Goal: Task Accomplishment & Management: Complete application form

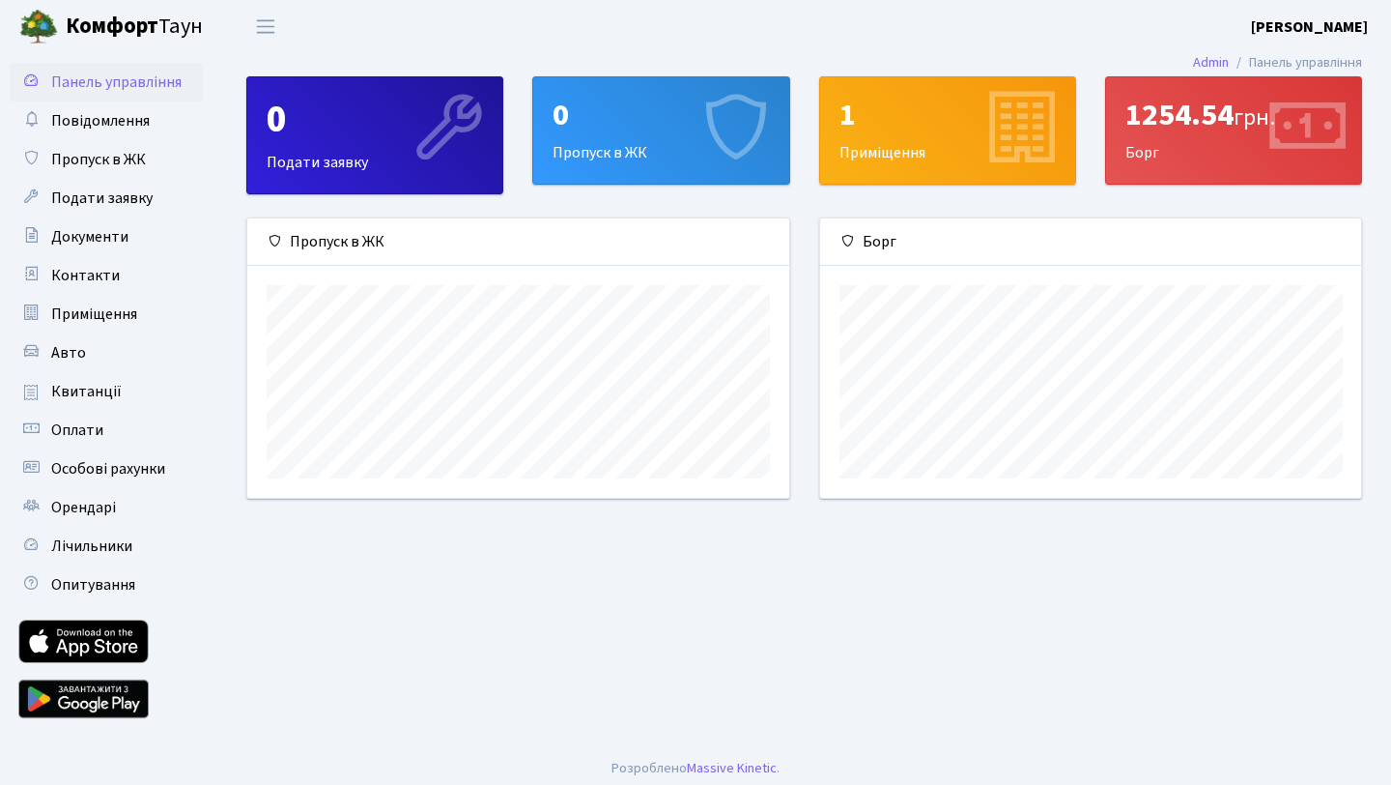
scroll to position [279, 541]
click at [110, 237] on span "Документи" at bounding box center [89, 236] width 77 height 21
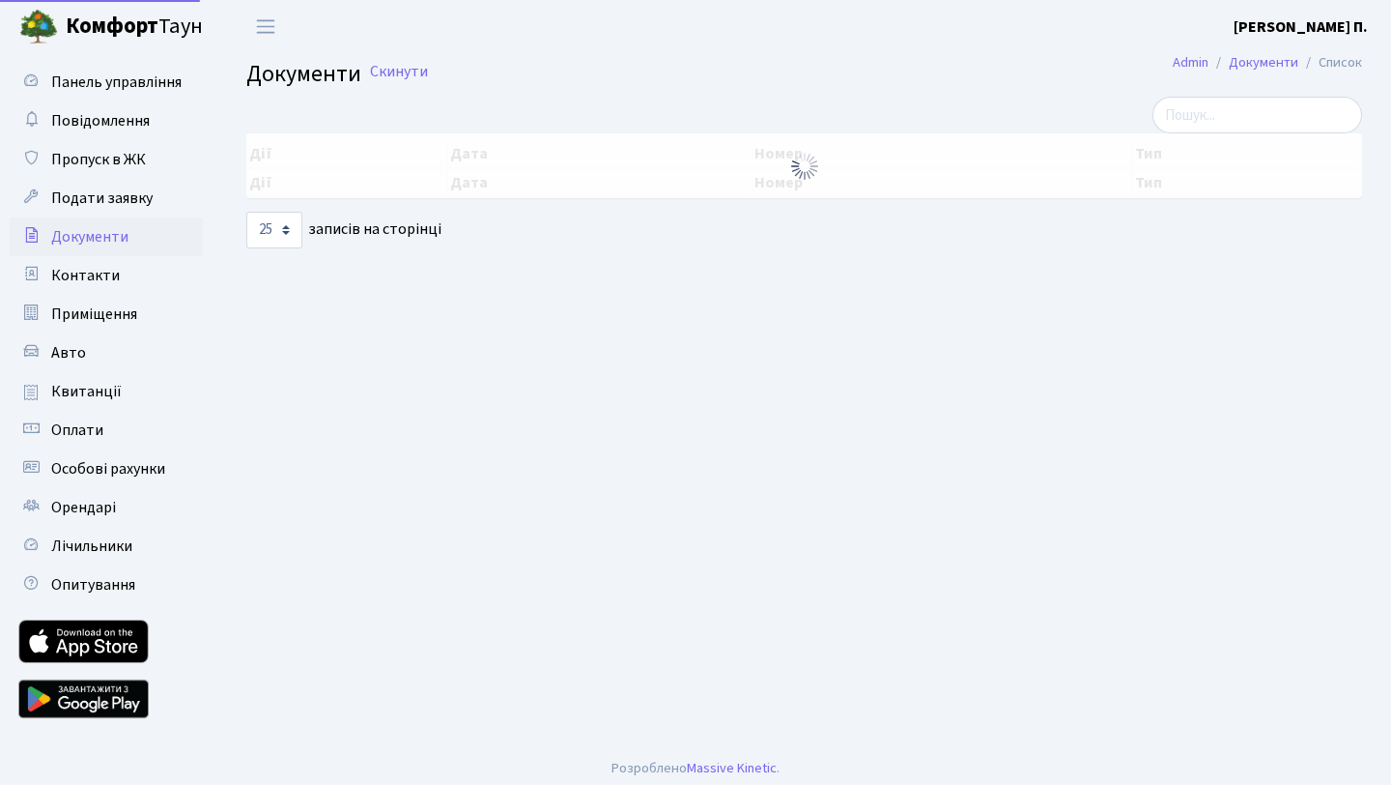
select select "25"
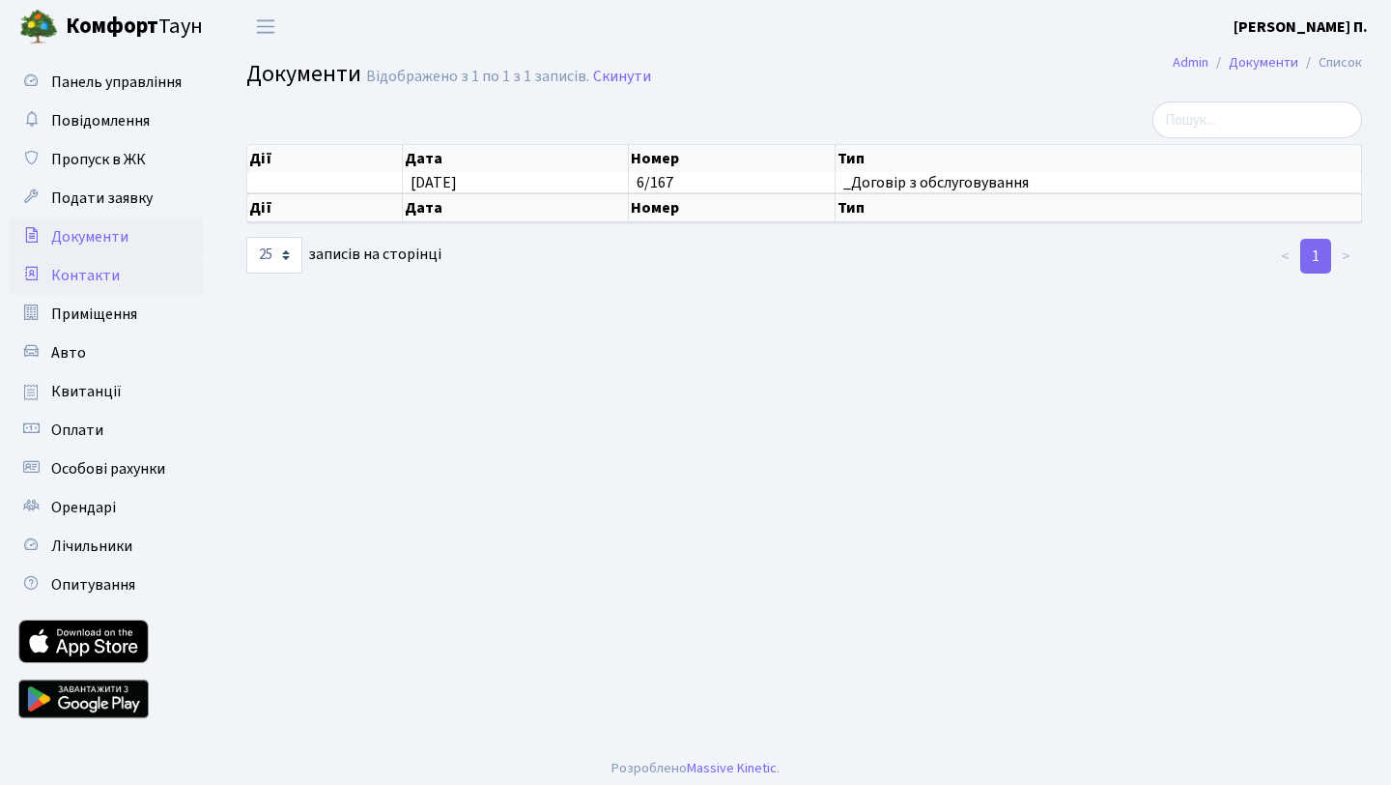
click at [94, 283] on span "Контакти" at bounding box center [85, 275] width 69 height 21
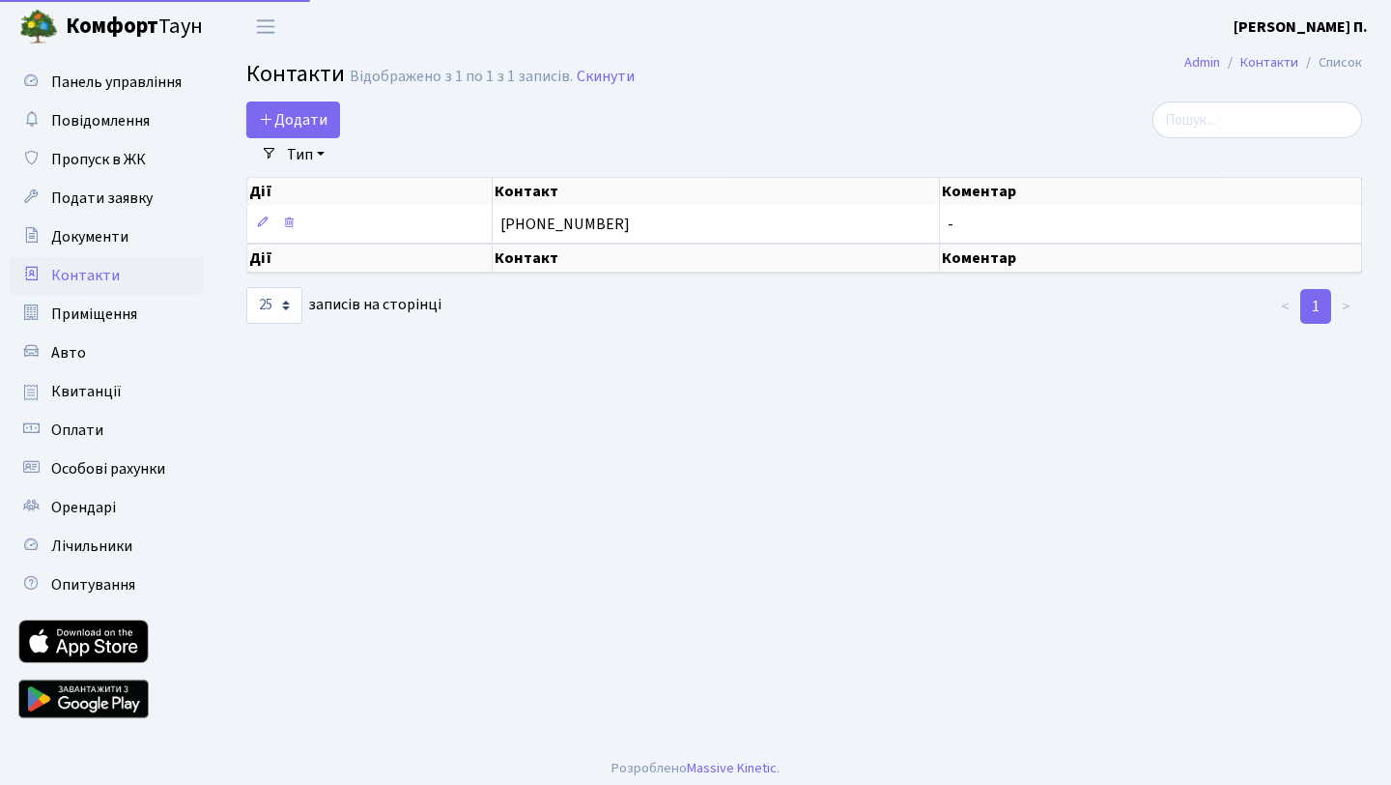
select select "25"
click at [100, 317] on span "Приміщення" at bounding box center [94, 313] width 86 height 21
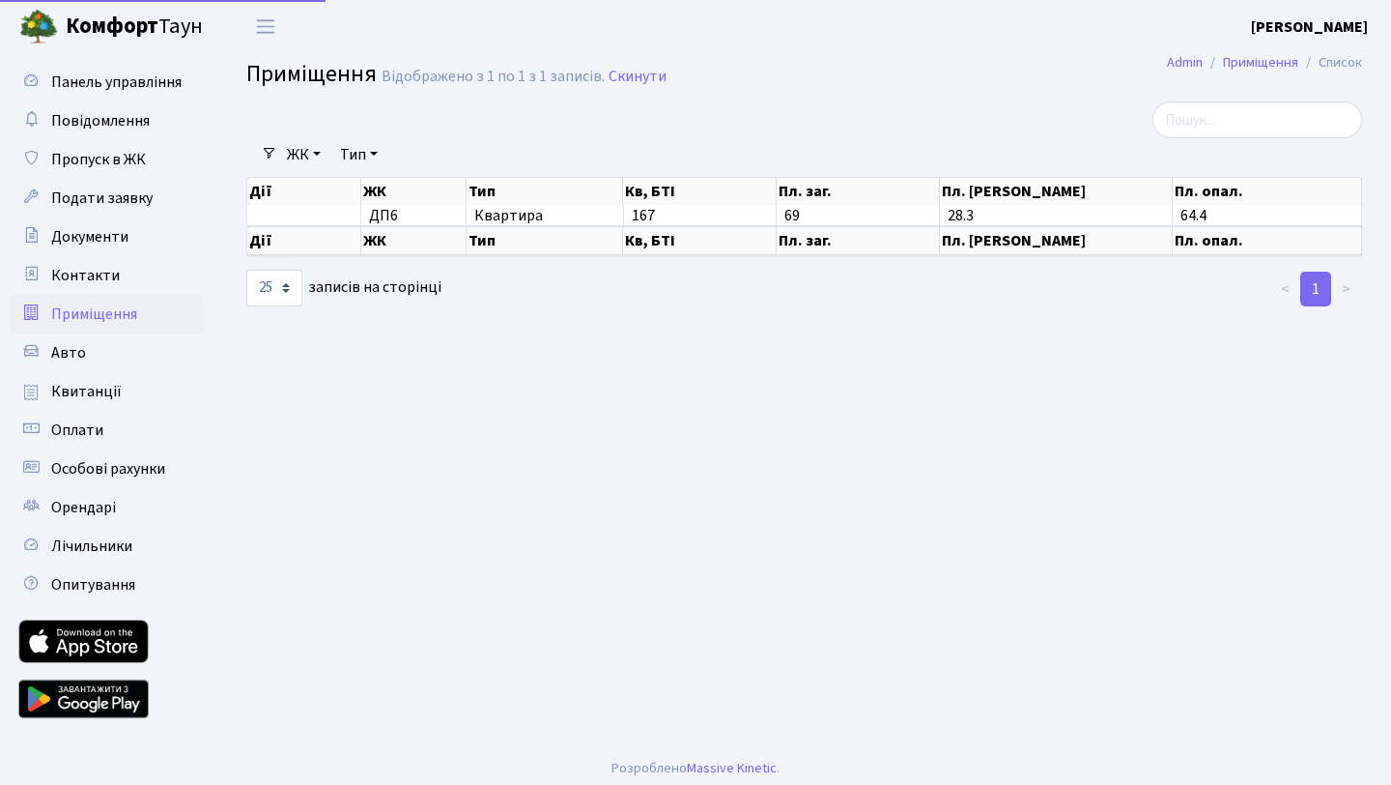
select select "25"
click at [103, 386] on span "Квитанції" at bounding box center [86, 391] width 71 height 21
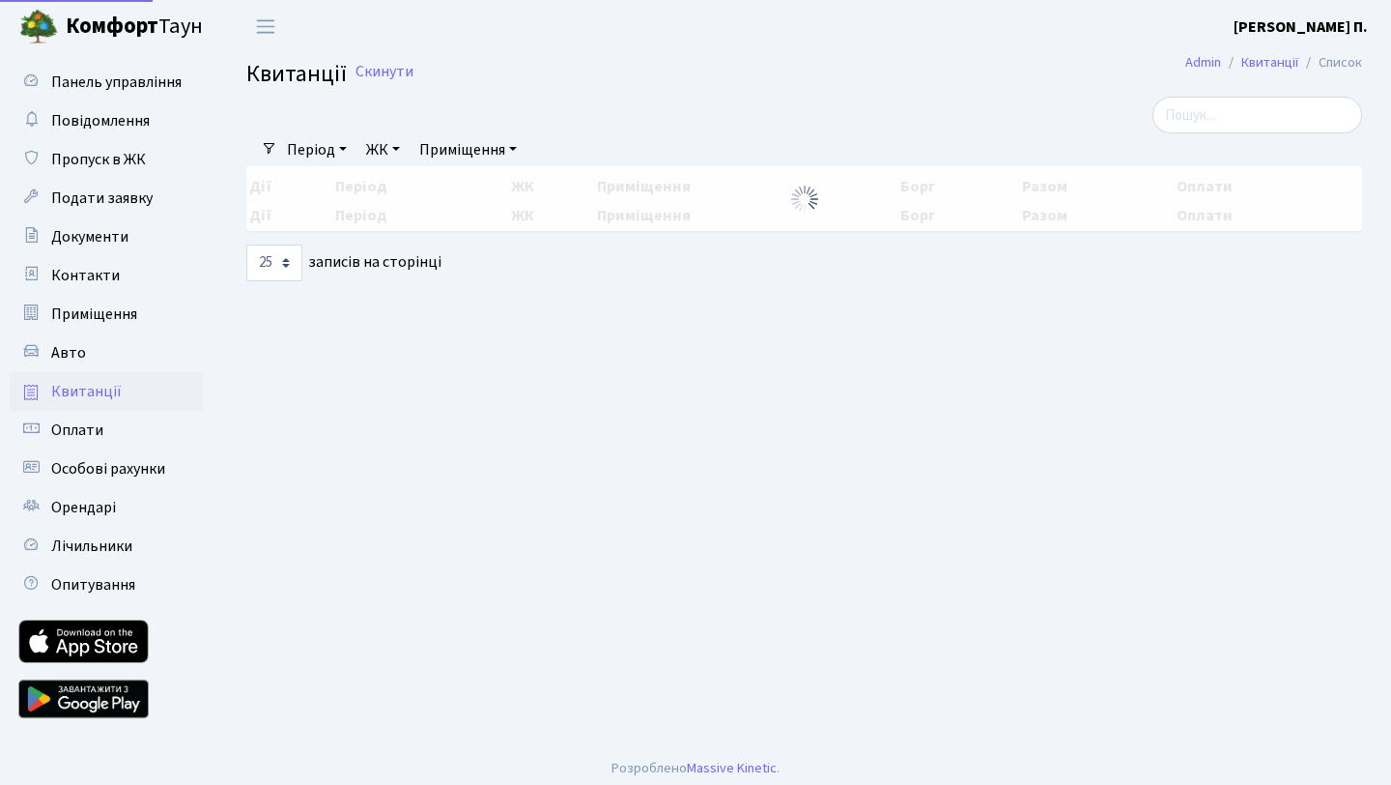
select select "25"
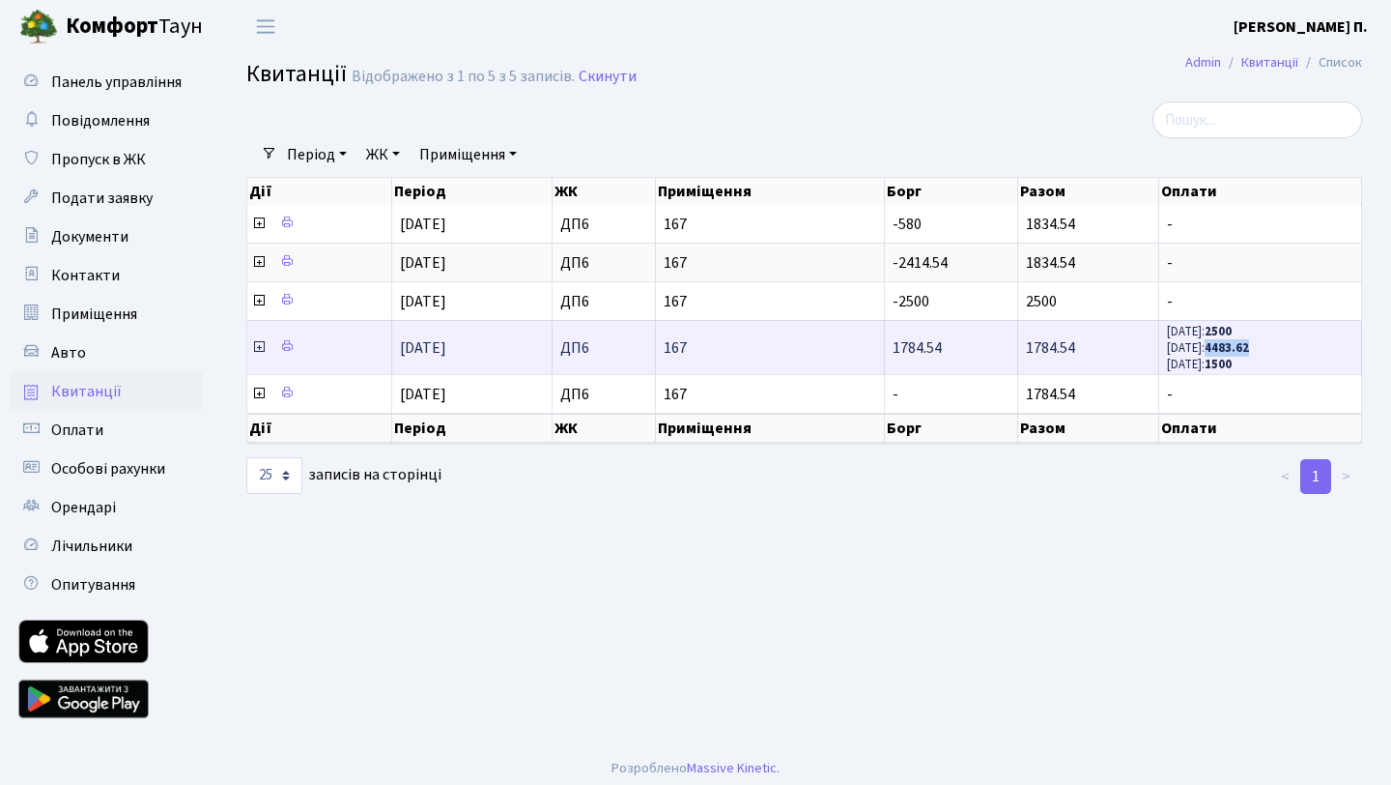
drag, startPoint x: 1217, startPoint y: 350, endPoint x: 1267, endPoint y: 350, distance: 49.3
click at [1267, 350] on span "[DATE]: [PHONE_NUMBER][DATE]: 4483.62 [DATE]: 1500" at bounding box center [1260, 347] width 186 height 49
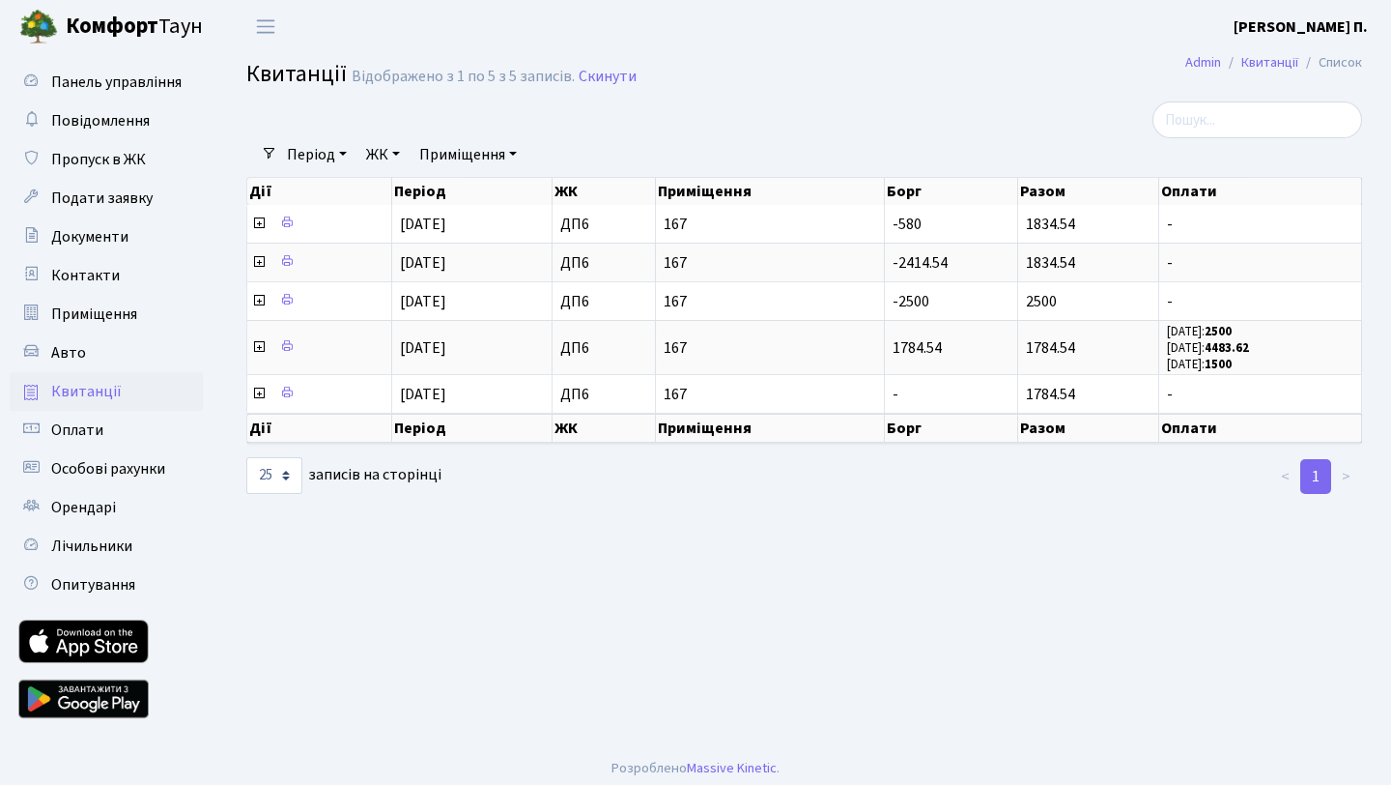
click at [1372, 384] on div "Дії Період ЖК Приміщення Борг Разом Оплати Дії Період ЖК Приміщення Борг Разом …" at bounding box center [804, 310] width 1145 height 278
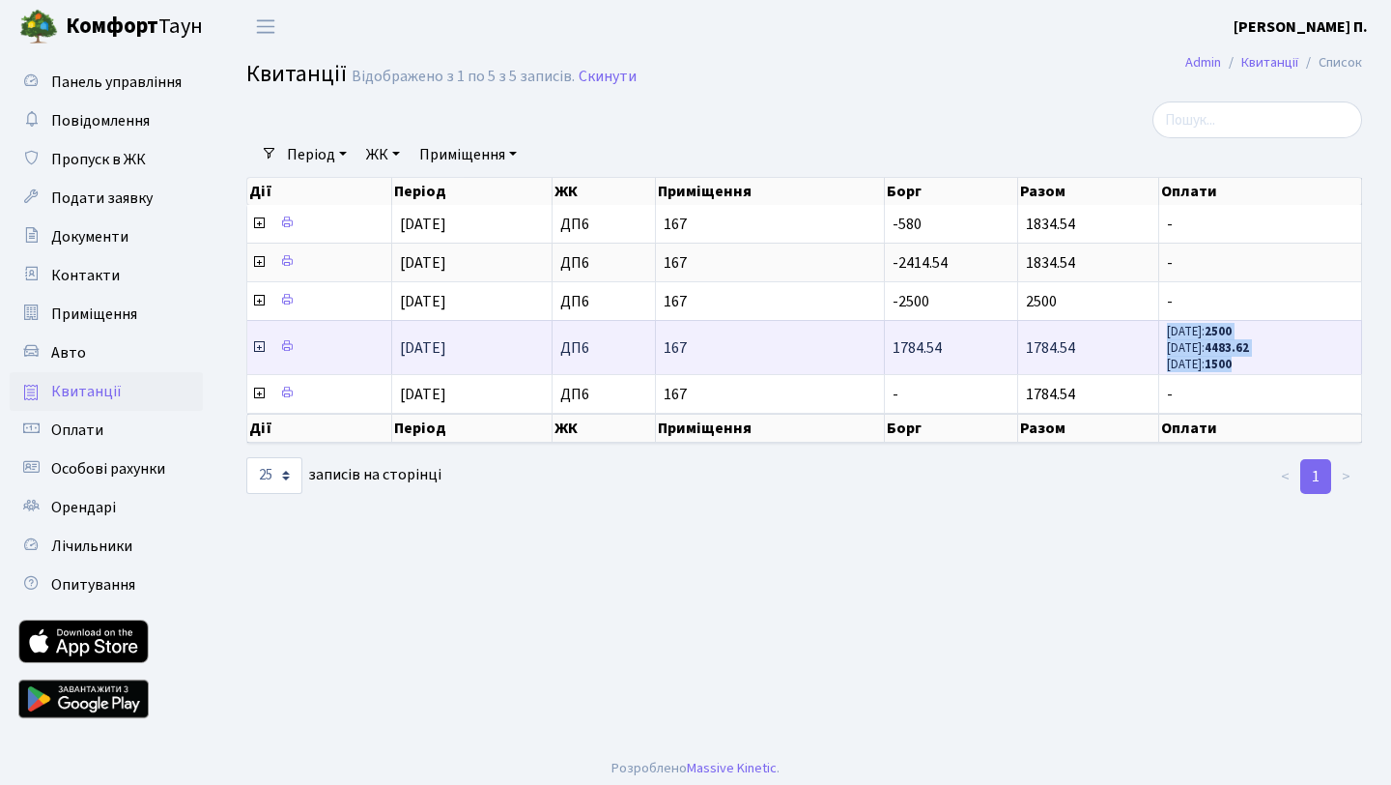
drag, startPoint x: 1169, startPoint y: 329, endPoint x: 1282, endPoint y: 361, distance: 117.5
click at [1282, 361] on span "03.06.25: 2500 03.06.25: 4483.62 03.06.25: 1500" at bounding box center [1260, 347] width 186 height 49
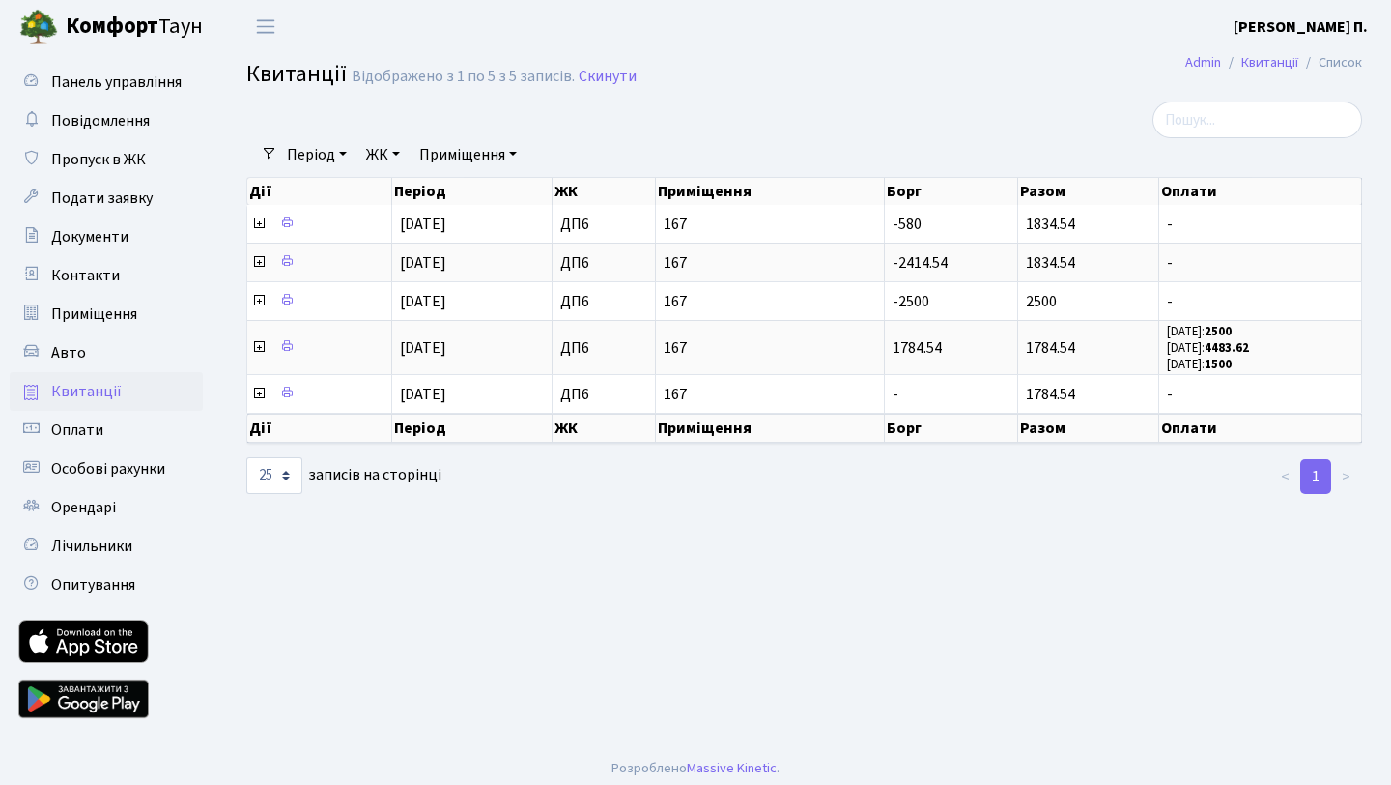
click at [1124, 494] on div "< 1 >" at bounding box center [1186, 476] width 382 height 39
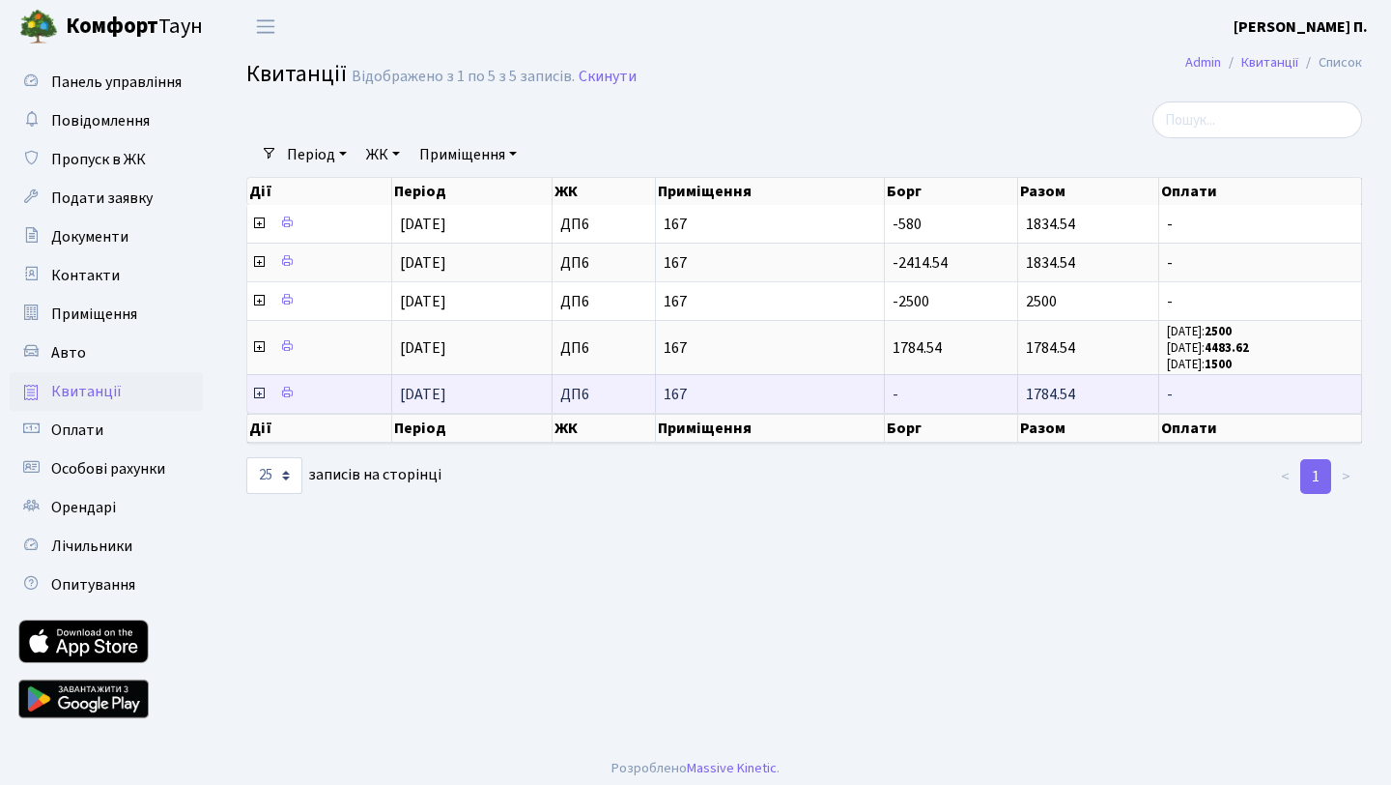
drag, startPoint x: 1025, startPoint y: 221, endPoint x: 1110, endPoint y: 394, distance: 192.7
click at [1112, 399] on tbody "01.07.2025 ДП6 167 -580 1834.54 - 01.06.2025 -2414.54 1834.54 -" at bounding box center [804, 309] width 1115 height 208
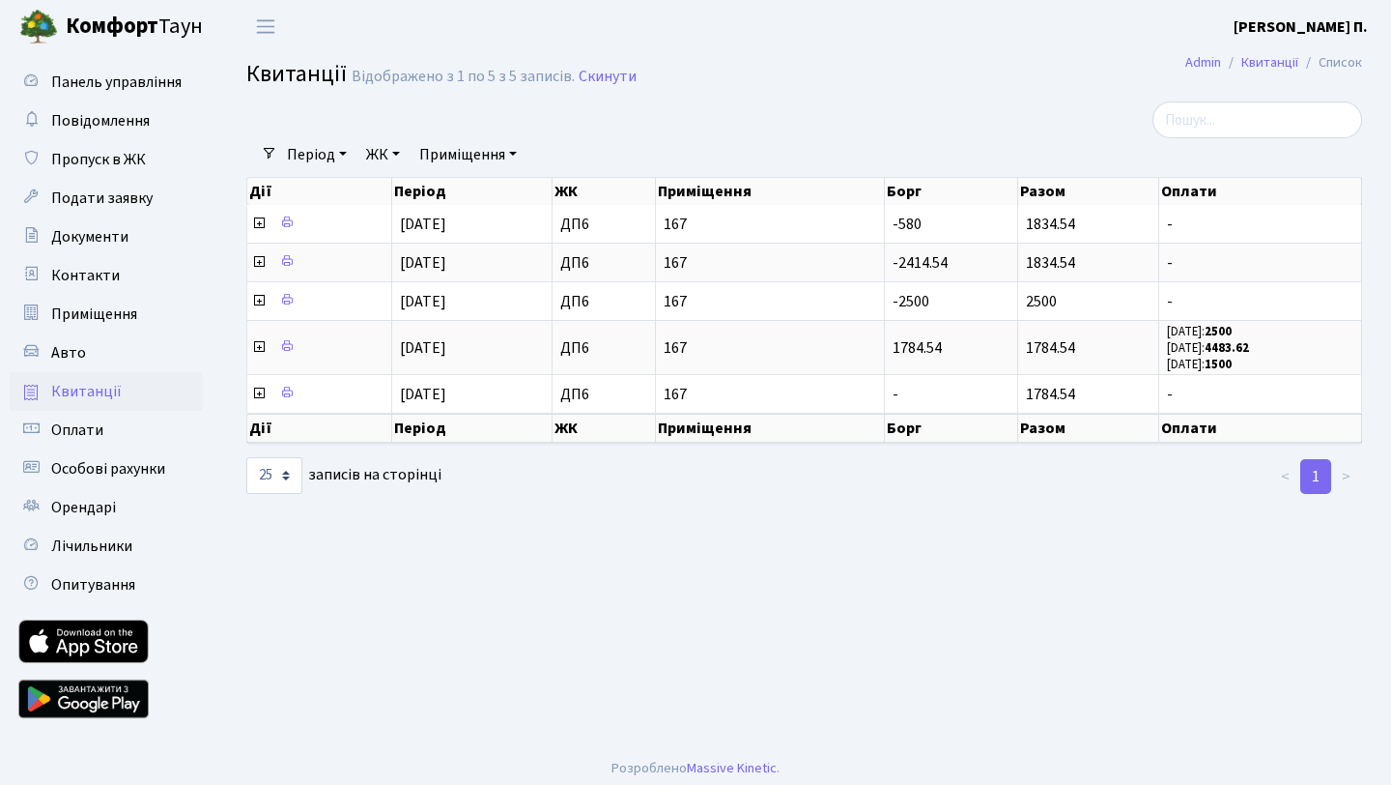
click at [1100, 469] on ul "< 1 >" at bounding box center [1186, 476] width 353 height 35
click at [97, 425] on span "Оплати" at bounding box center [77, 429] width 52 height 21
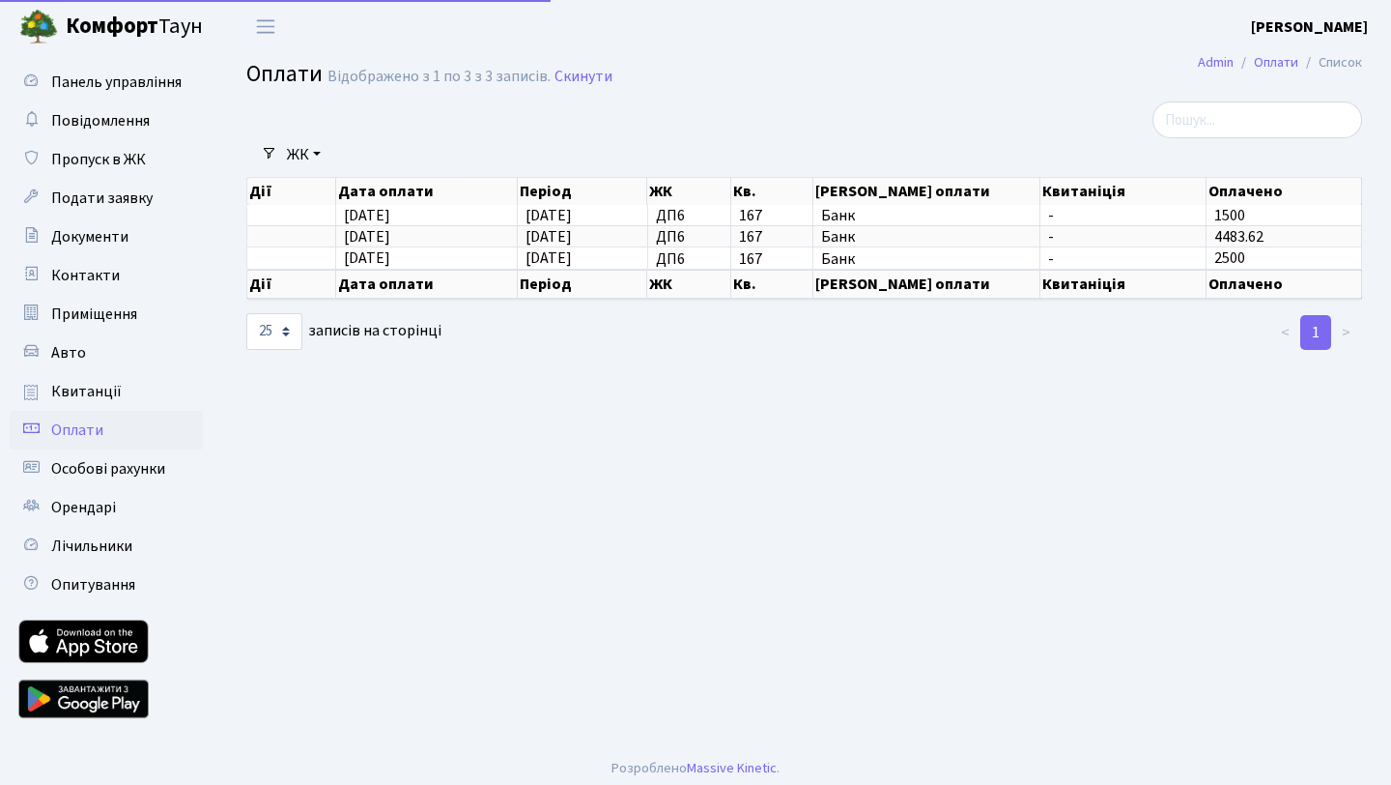
select select "25"
click at [104, 529] on link "Лічильники" at bounding box center [106, 546] width 193 height 39
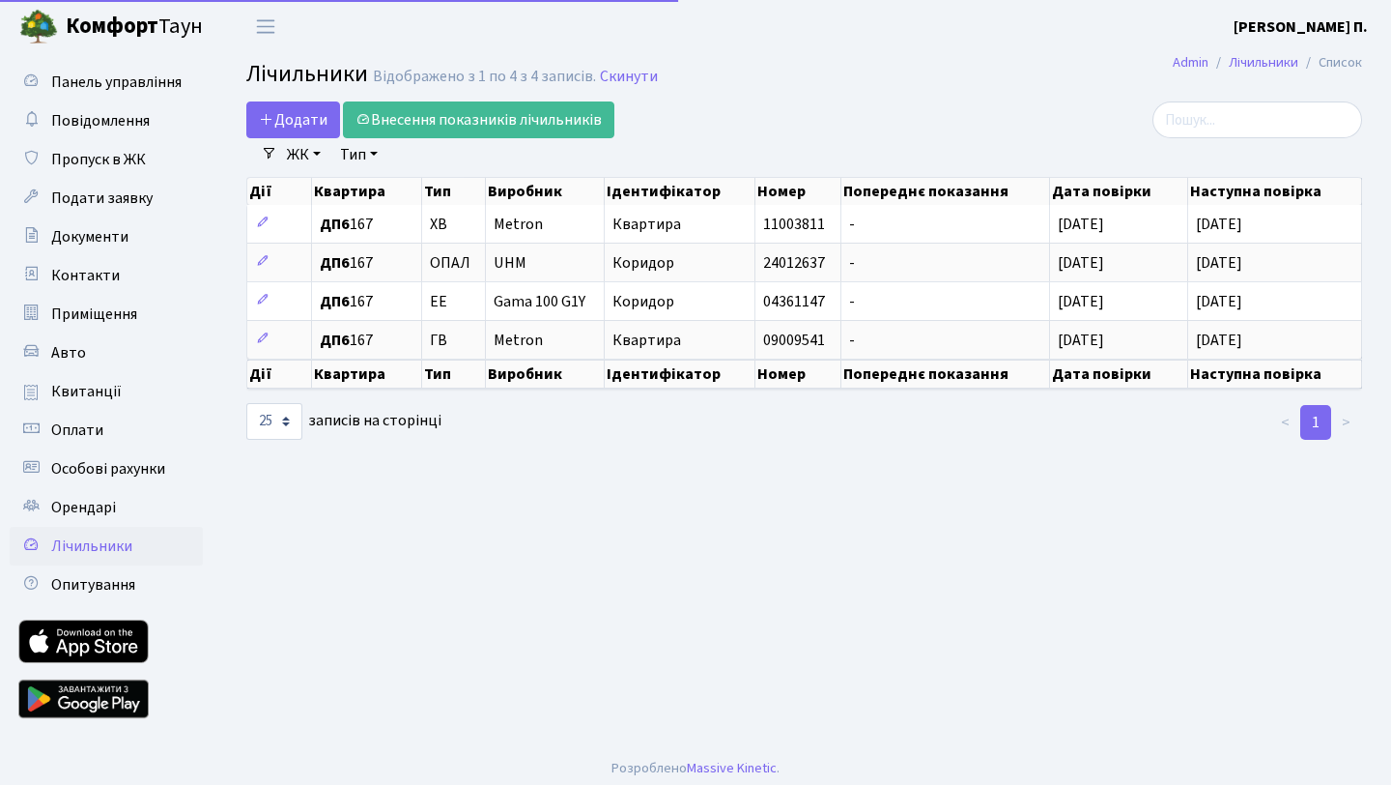
select select "25"
click at [93, 388] on span "Квитанції" at bounding box center [86, 391] width 71 height 21
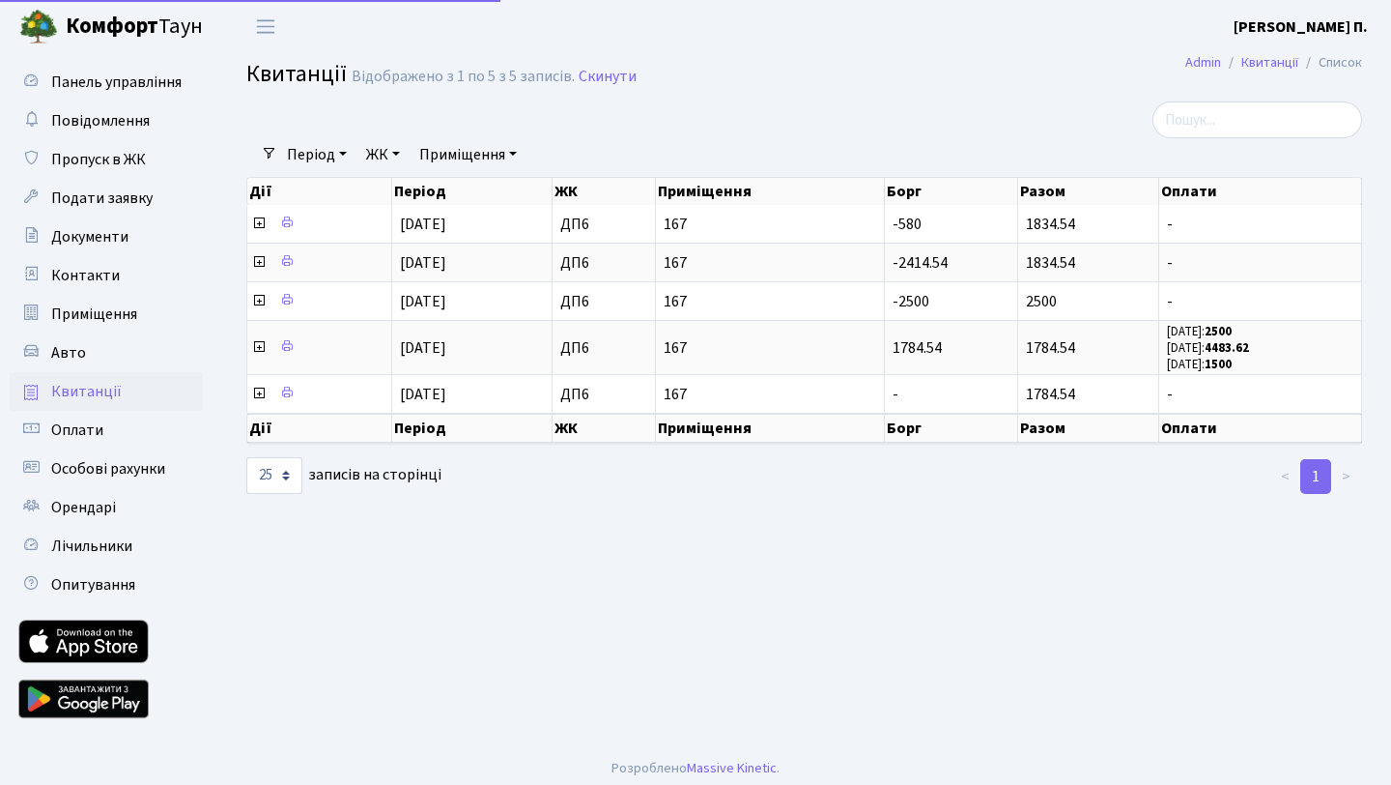
select select "25"
click at [75, 354] on span "Авто" at bounding box center [68, 352] width 35 height 21
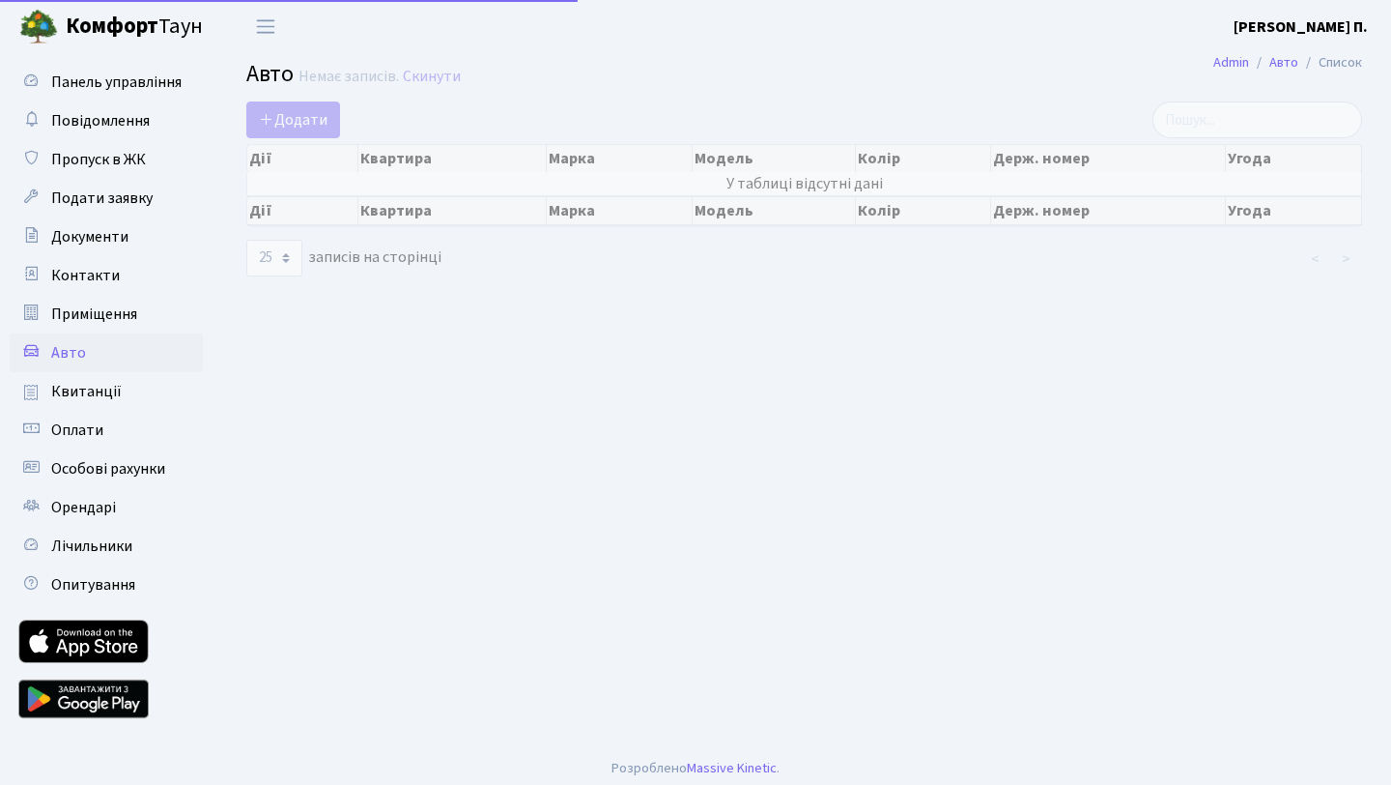
select select "25"
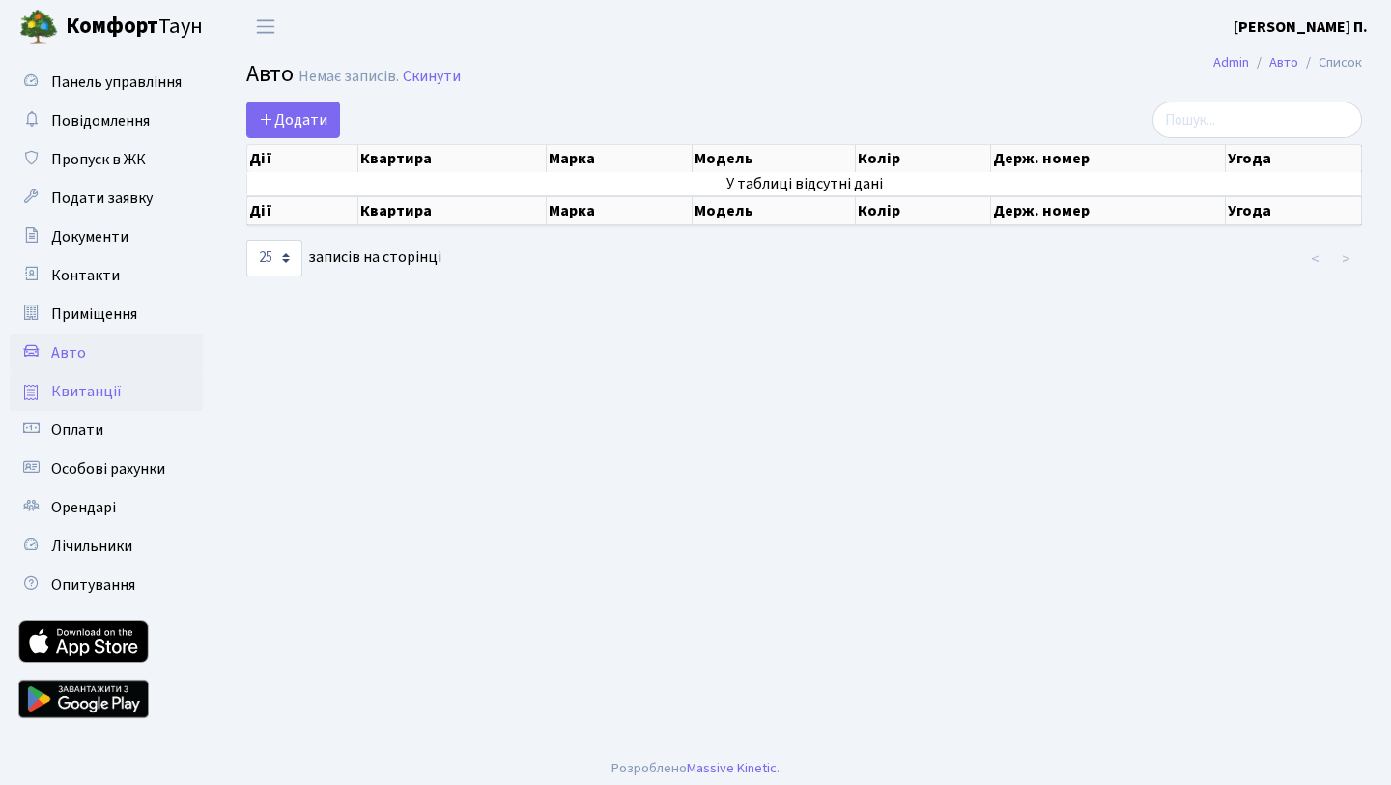
click at [95, 395] on span "Квитанції" at bounding box center [86, 391] width 71 height 21
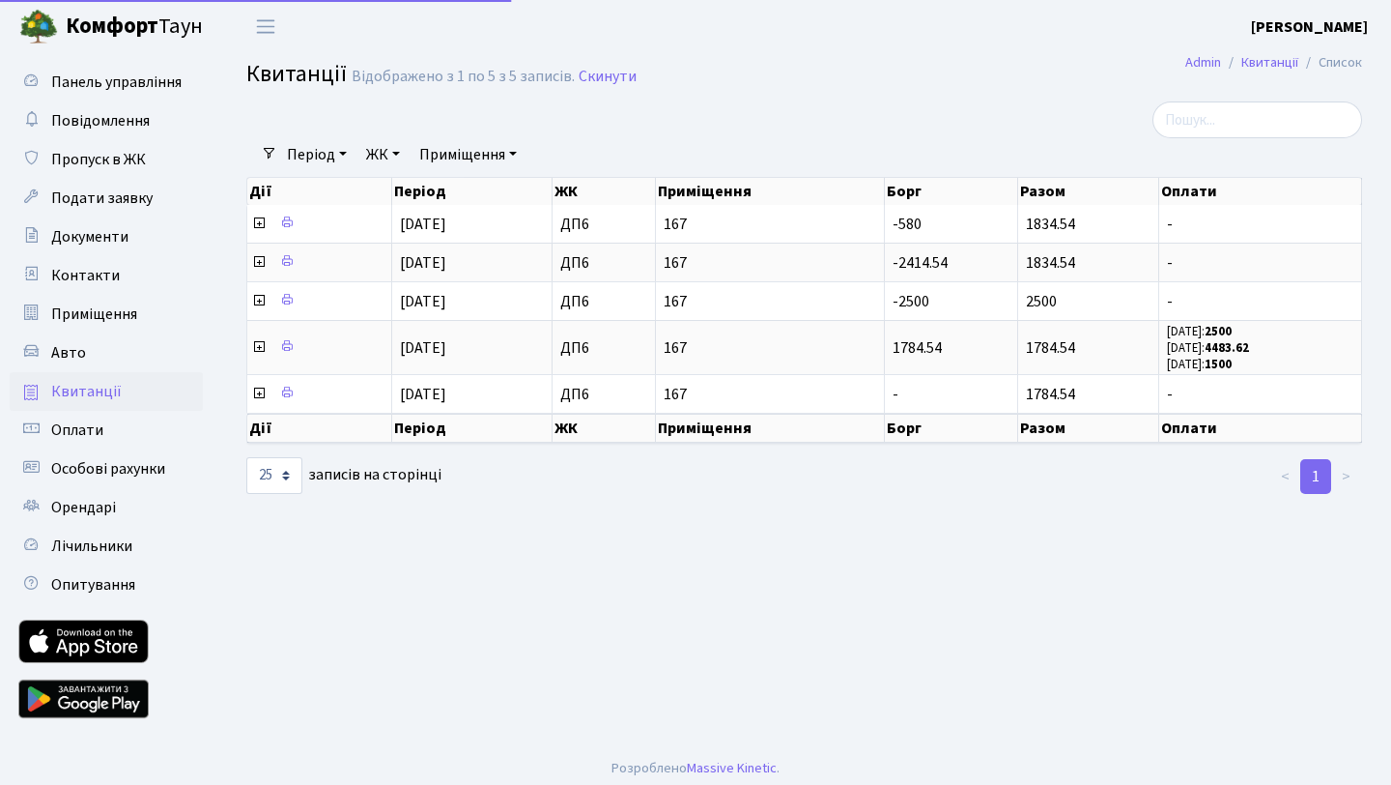
select select "25"
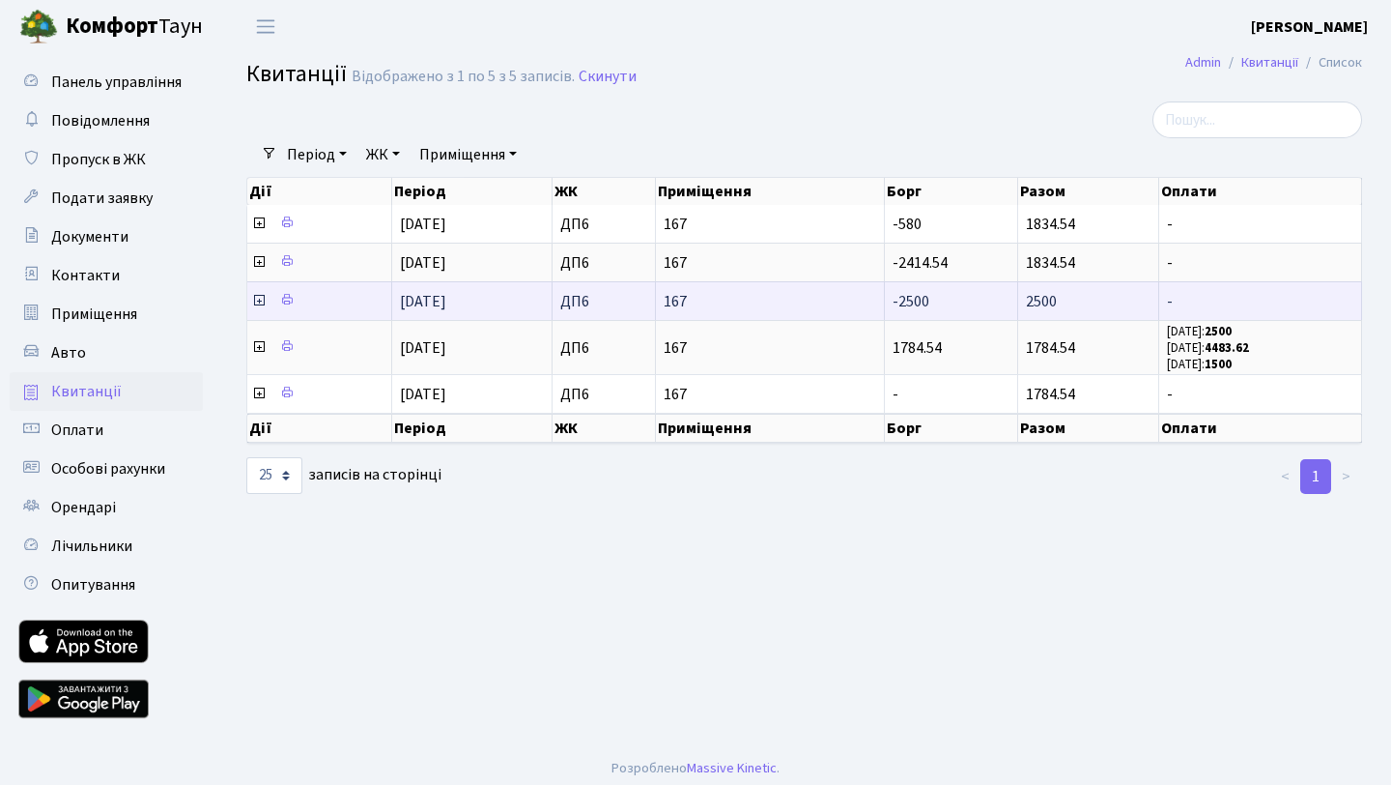
click at [257, 297] on icon at bounding box center [258, 300] width 15 height 15
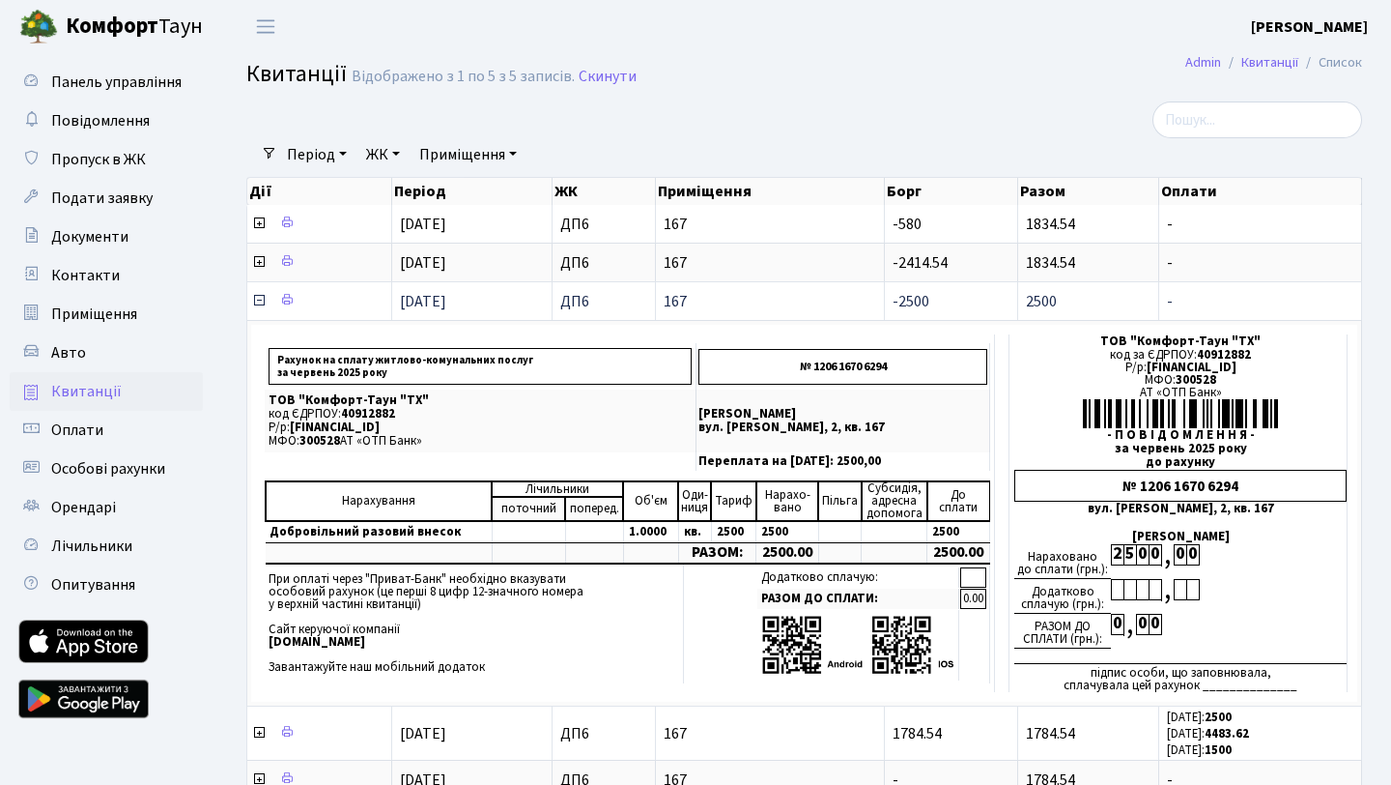
click at [259, 302] on icon at bounding box center [258, 300] width 15 height 15
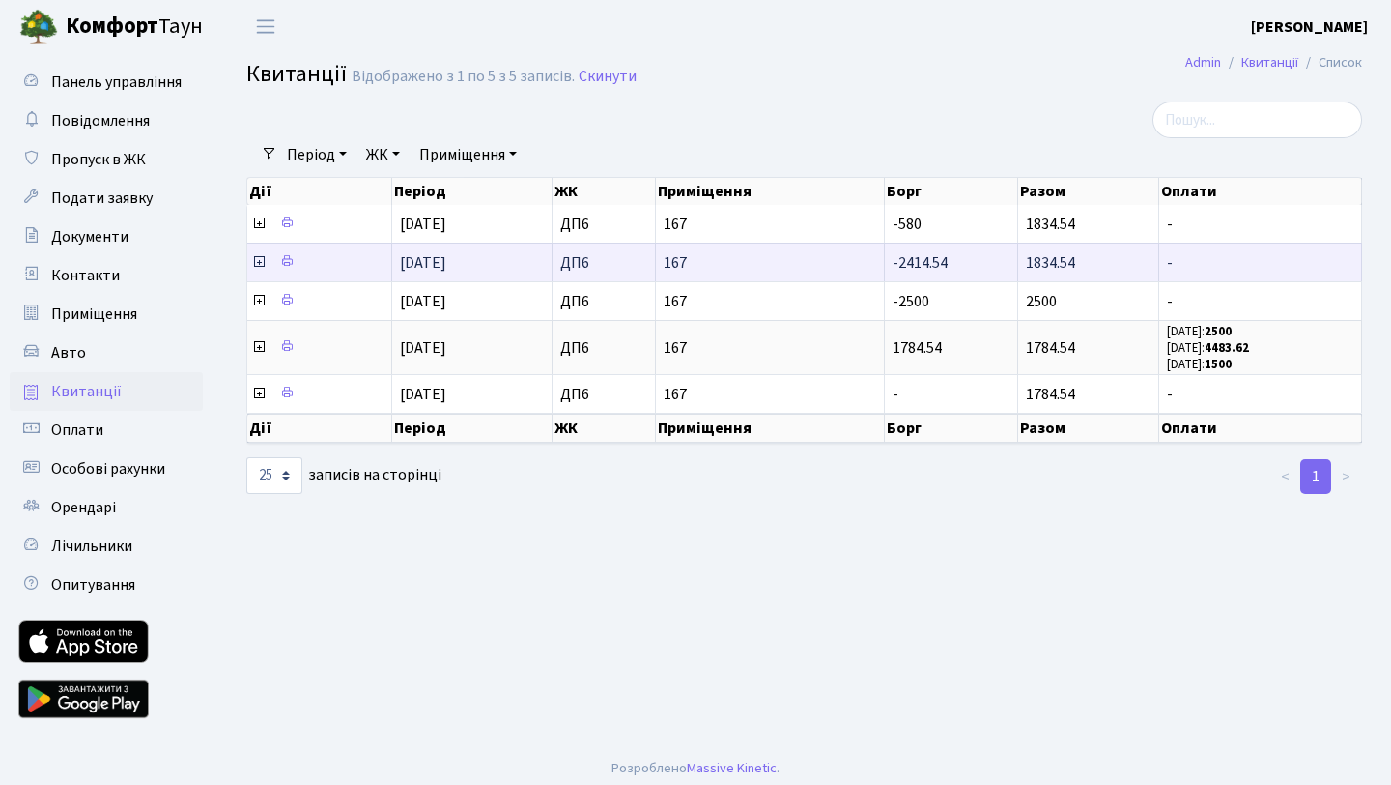
click at [257, 262] on icon at bounding box center [258, 261] width 15 height 15
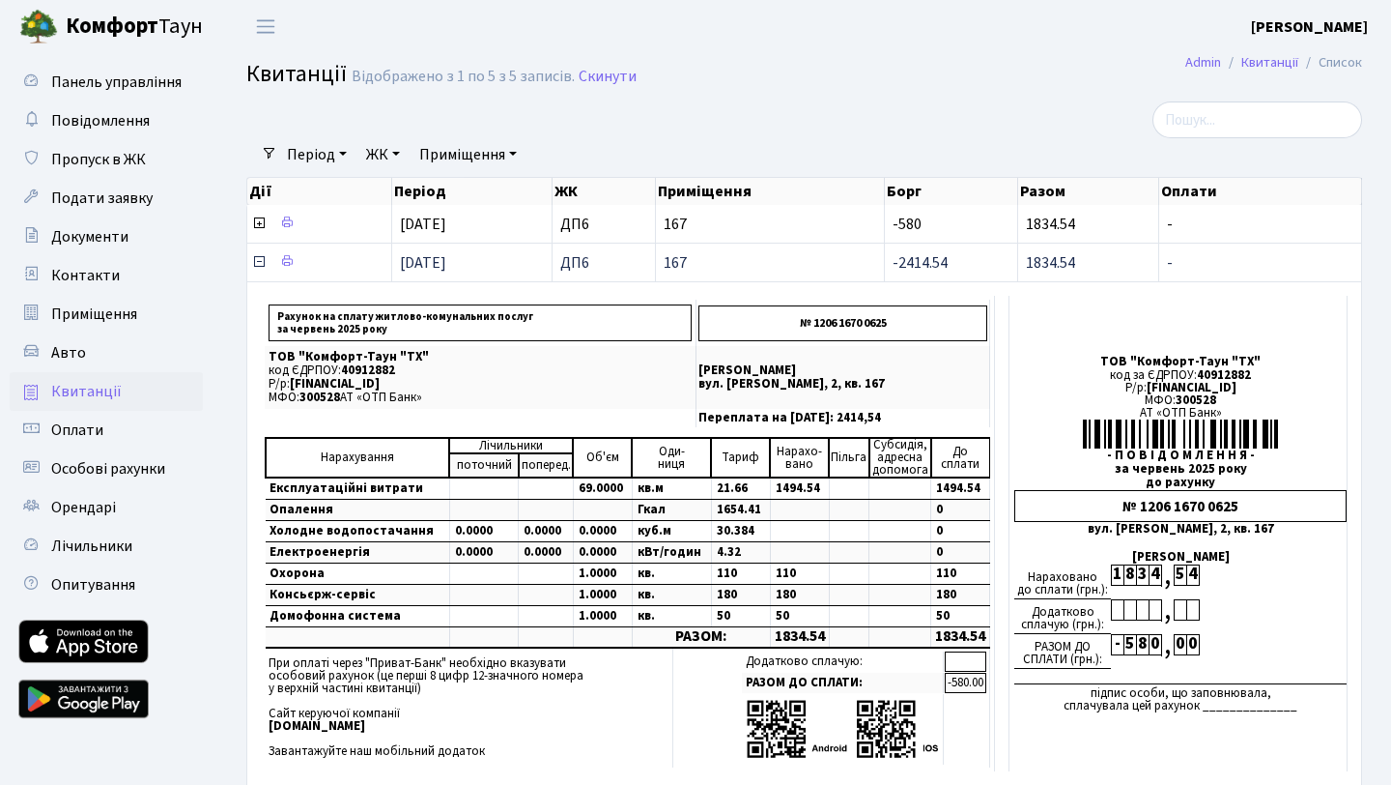
click at [257, 262] on icon at bounding box center [258, 261] width 15 height 15
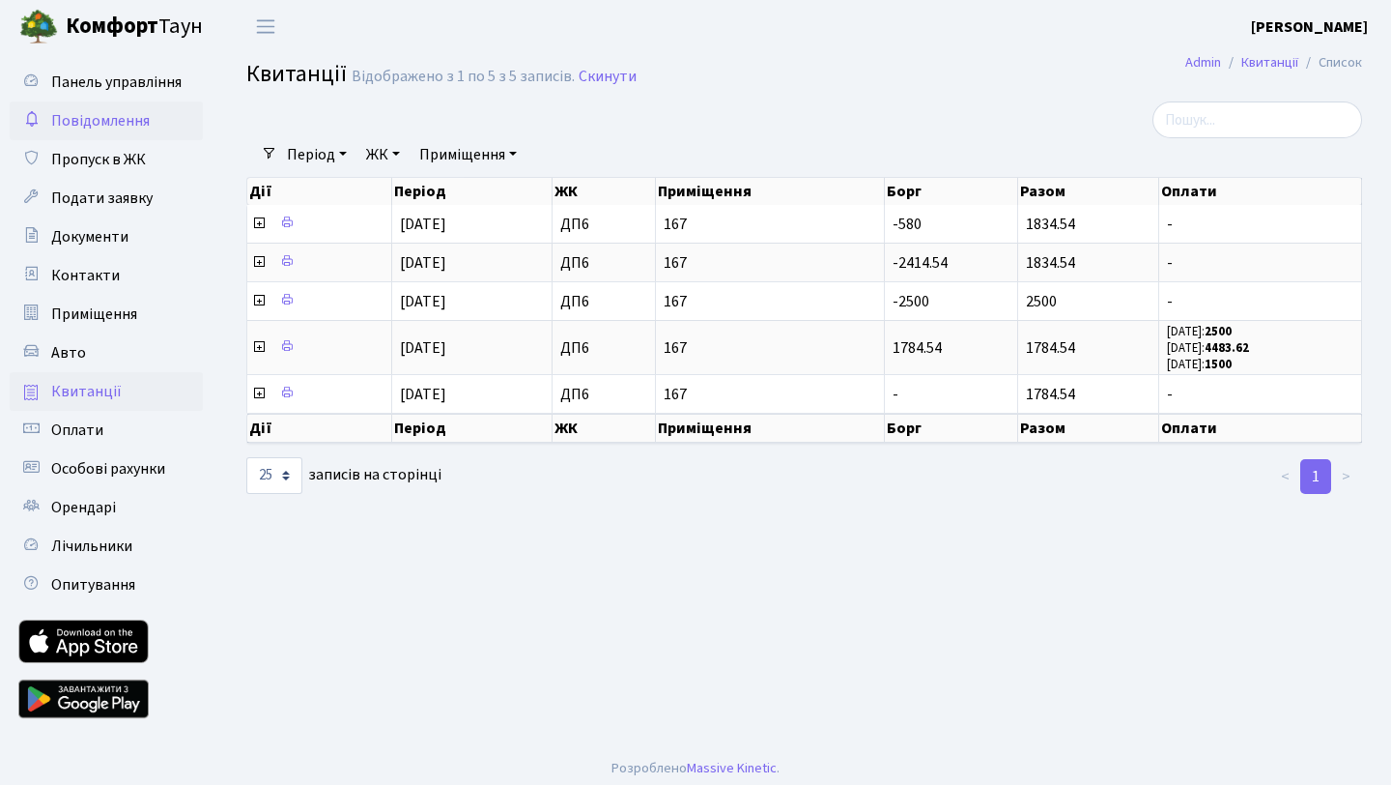
click at [126, 113] on span "Повідомлення" at bounding box center [100, 120] width 99 height 21
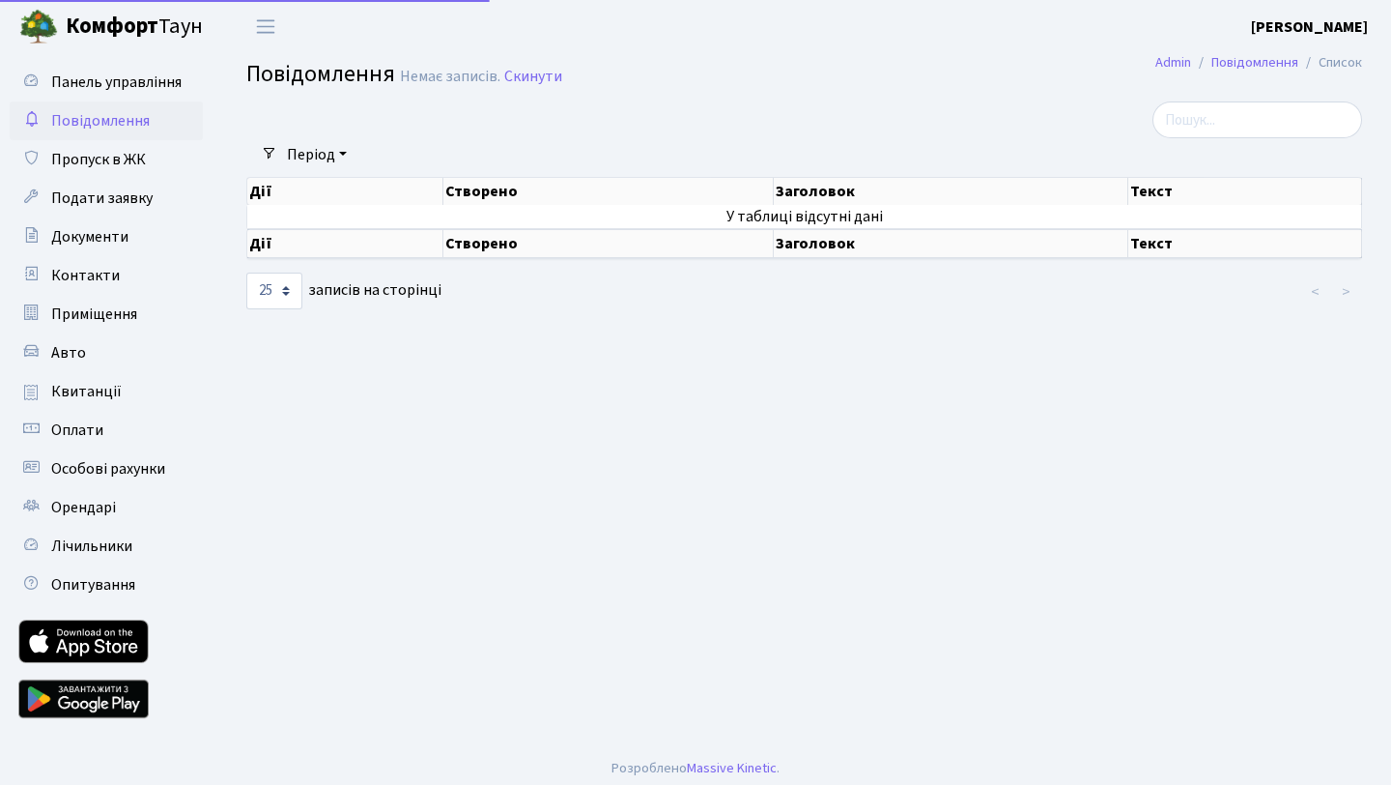
select select "25"
click at [1168, 65] on link "Admin" at bounding box center [1174, 62] width 36 height 20
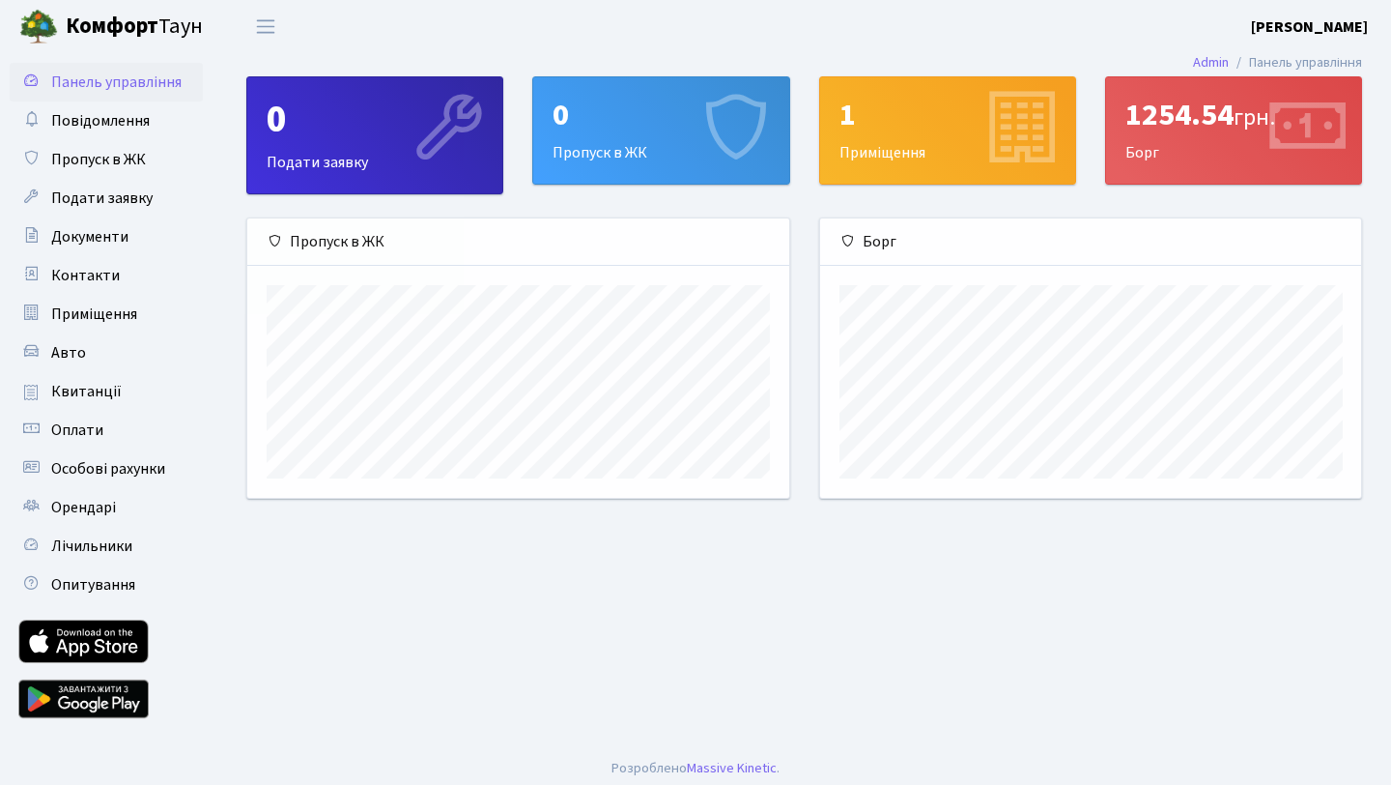
scroll to position [279, 541]
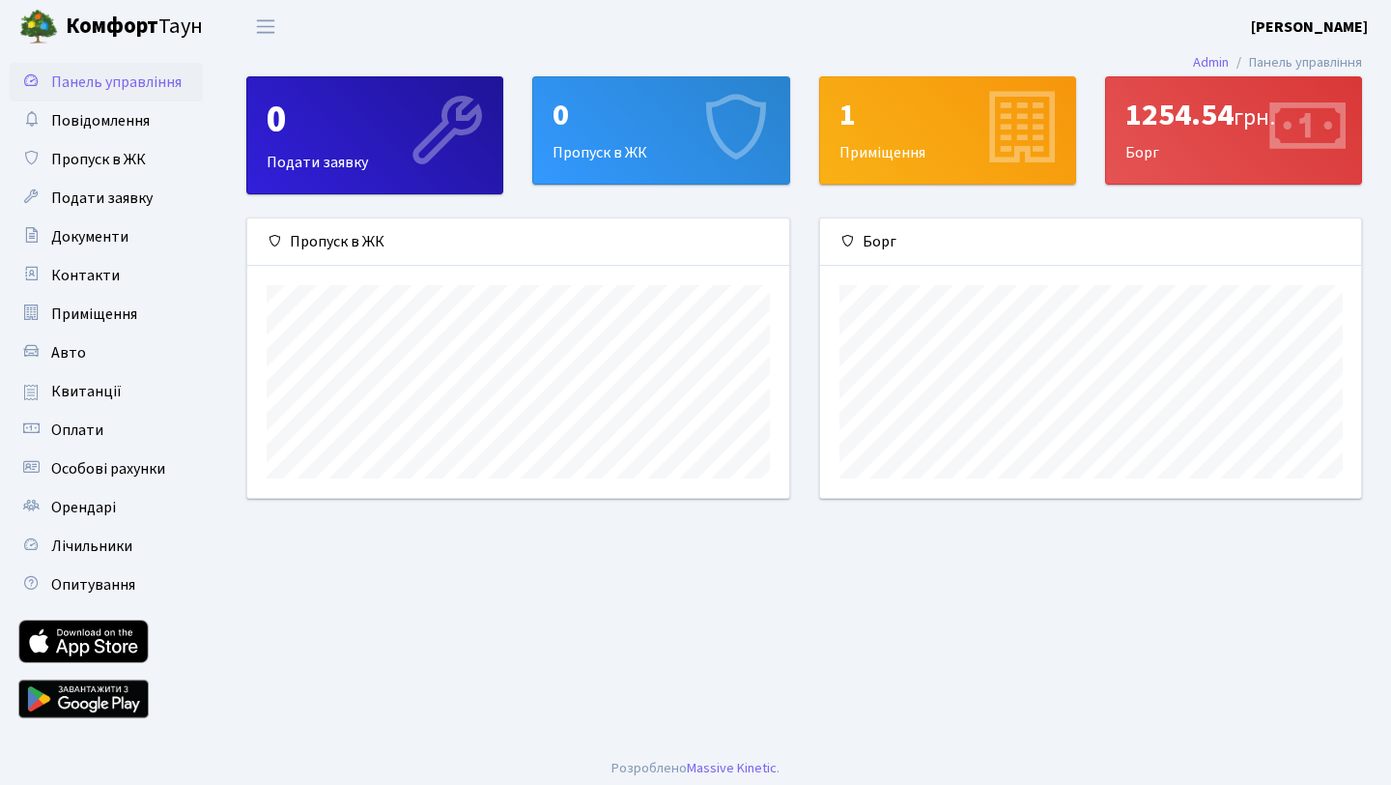
click at [401, 116] on icon at bounding box center [447, 130] width 92 height 92
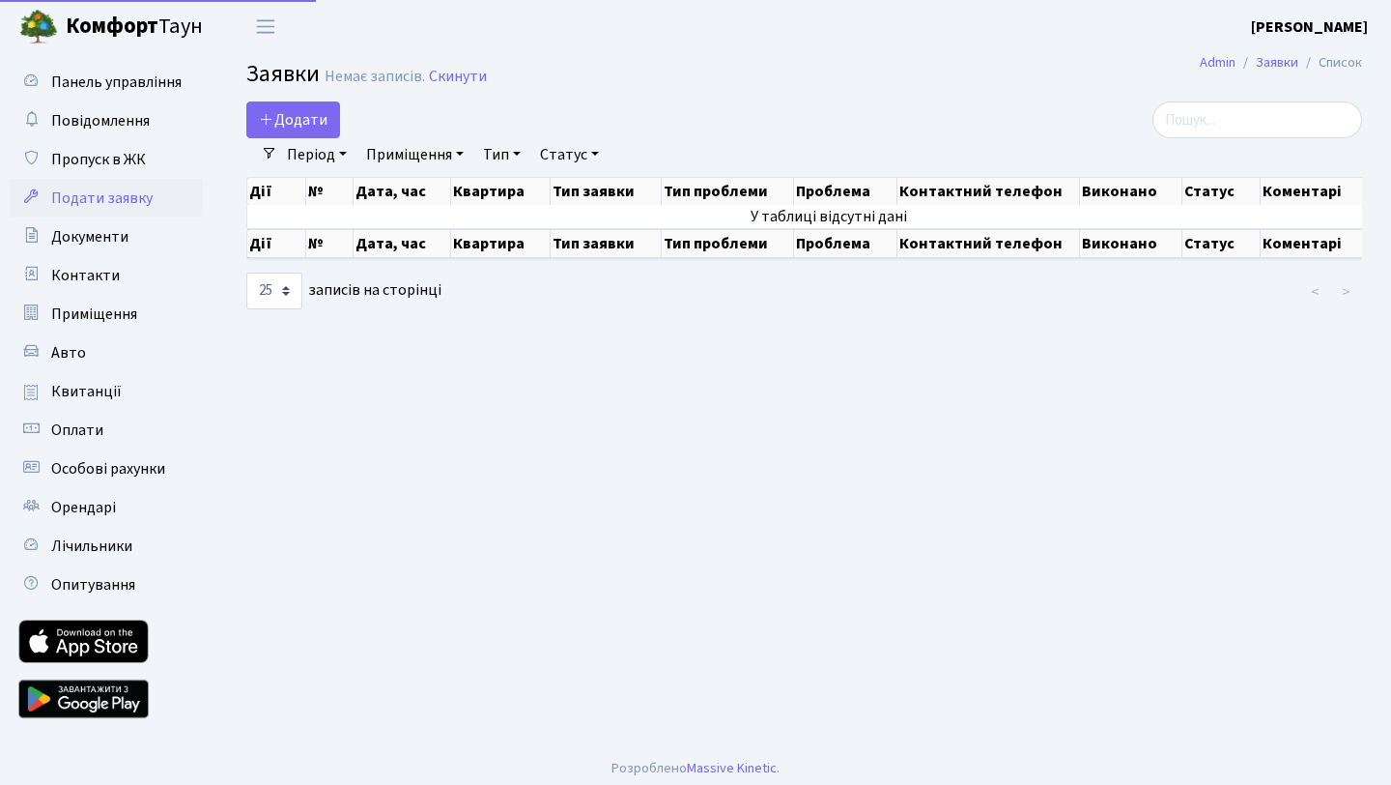
select select "25"
click at [289, 122] on span "Додати" at bounding box center [293, 119] width 69 height 21
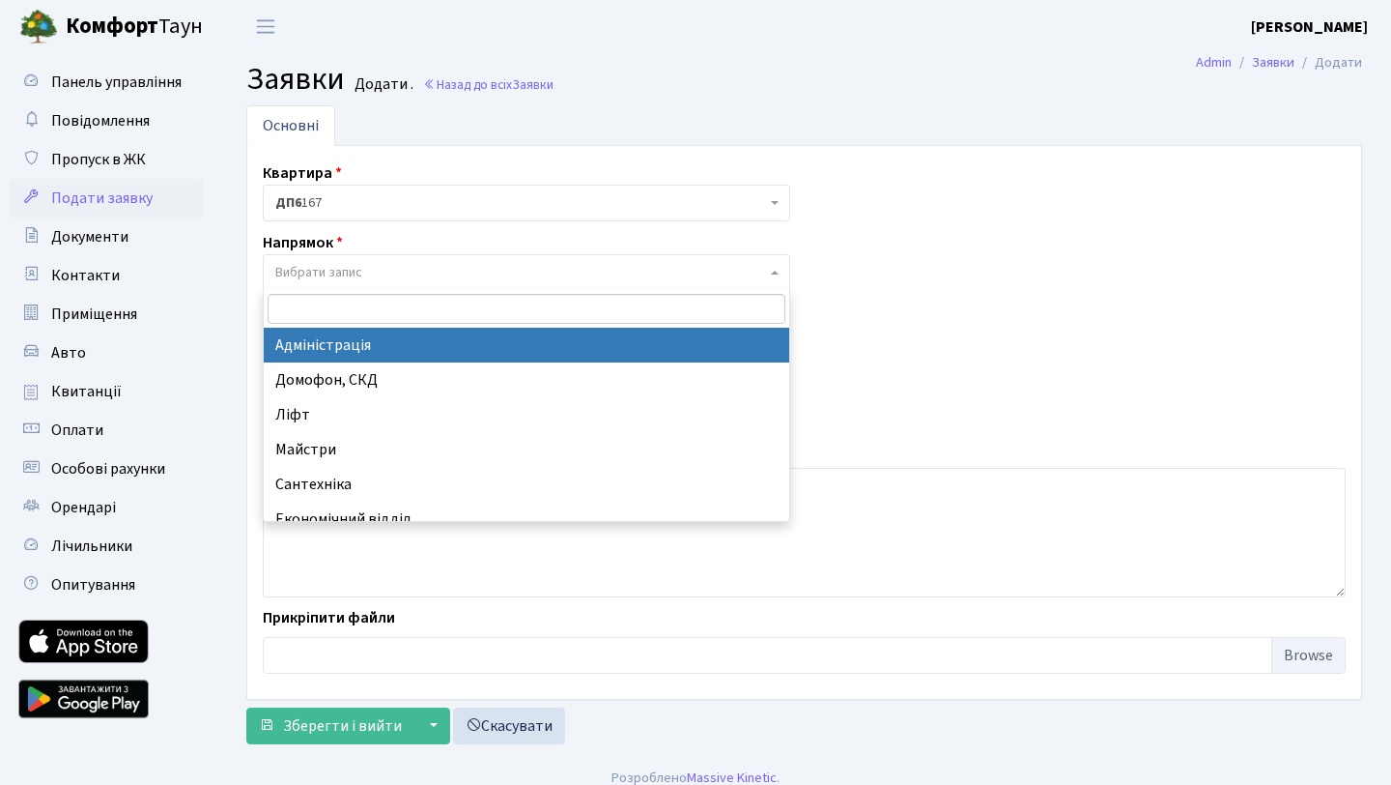
click at [766, 273] on span "Вибрати запис" at bounding box center [527, 272] width 528 height 37
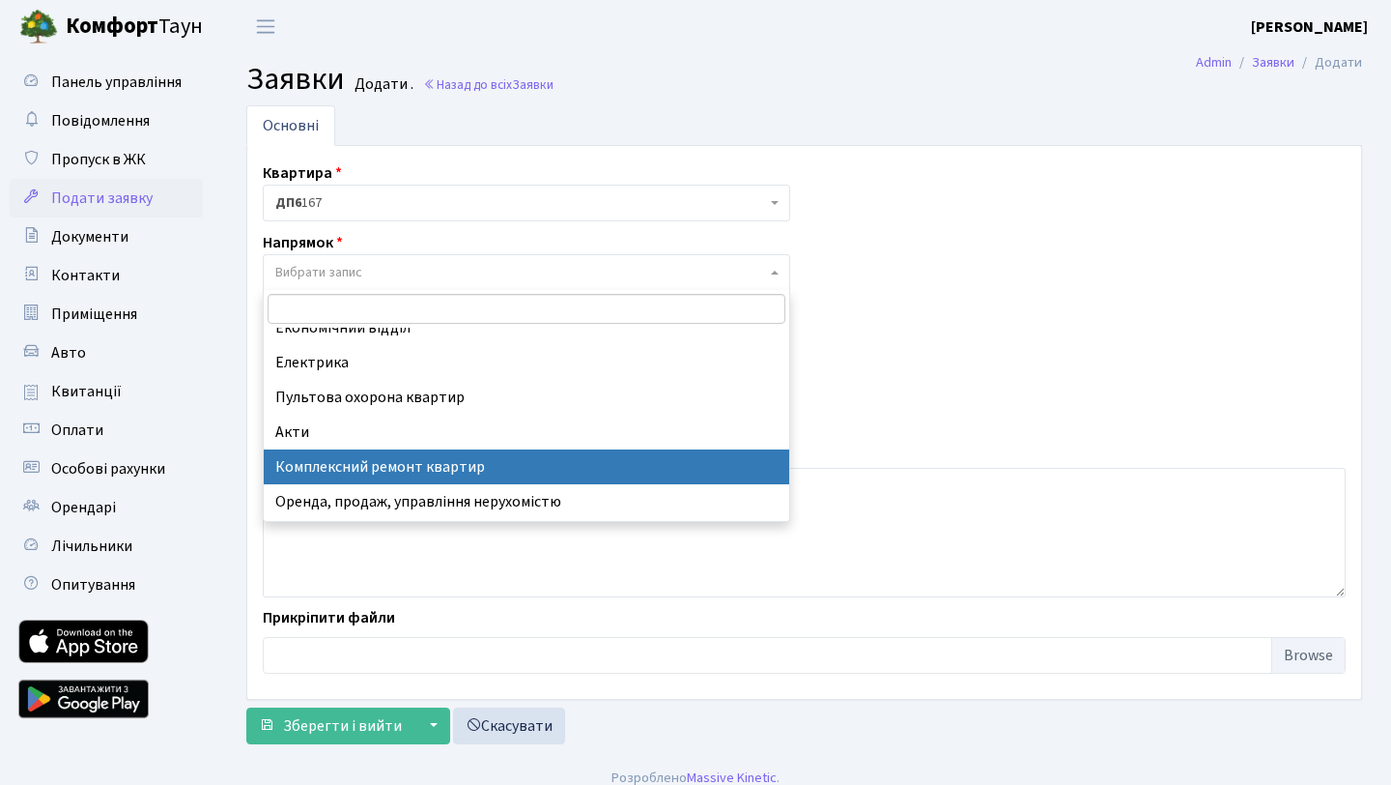
scroll to position [224, 0]
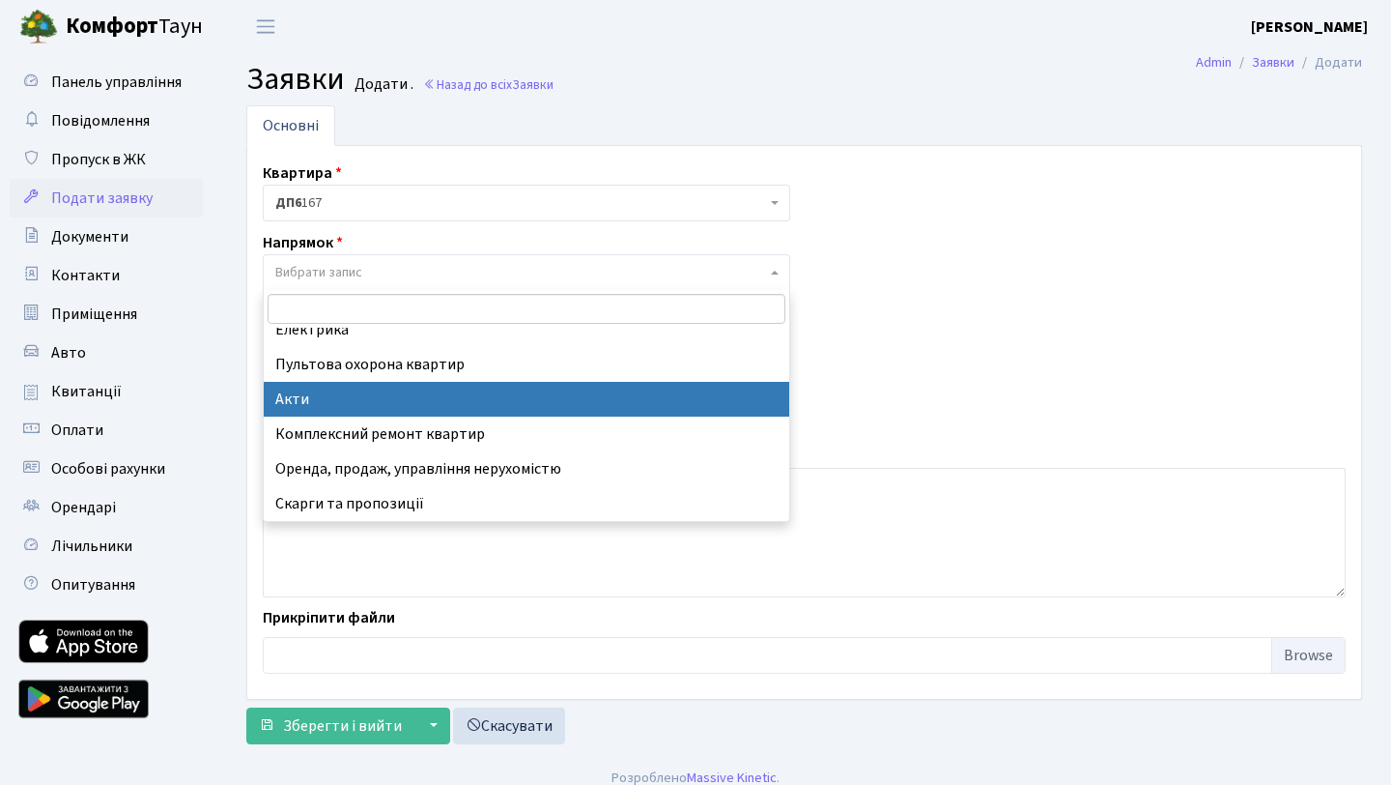
click at [953, 307] on div "Квартира <b>ДП6</b>&nbsp;&nbsp;&nbsp;167 ДП6 167 Напрямок - Адміністрація Домоф…" at bounding box center [804, 422] width 1112 height 522
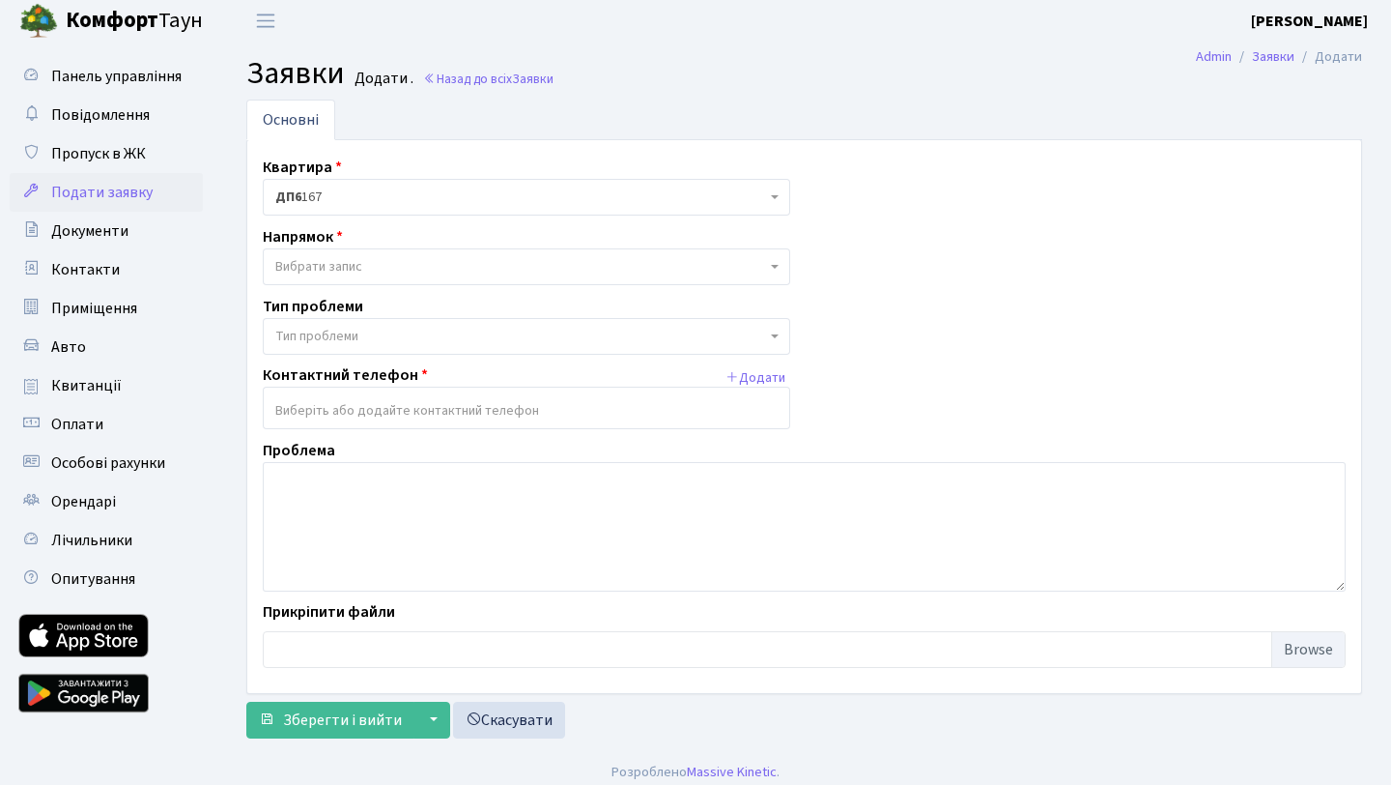
scroll to position [0, 0]
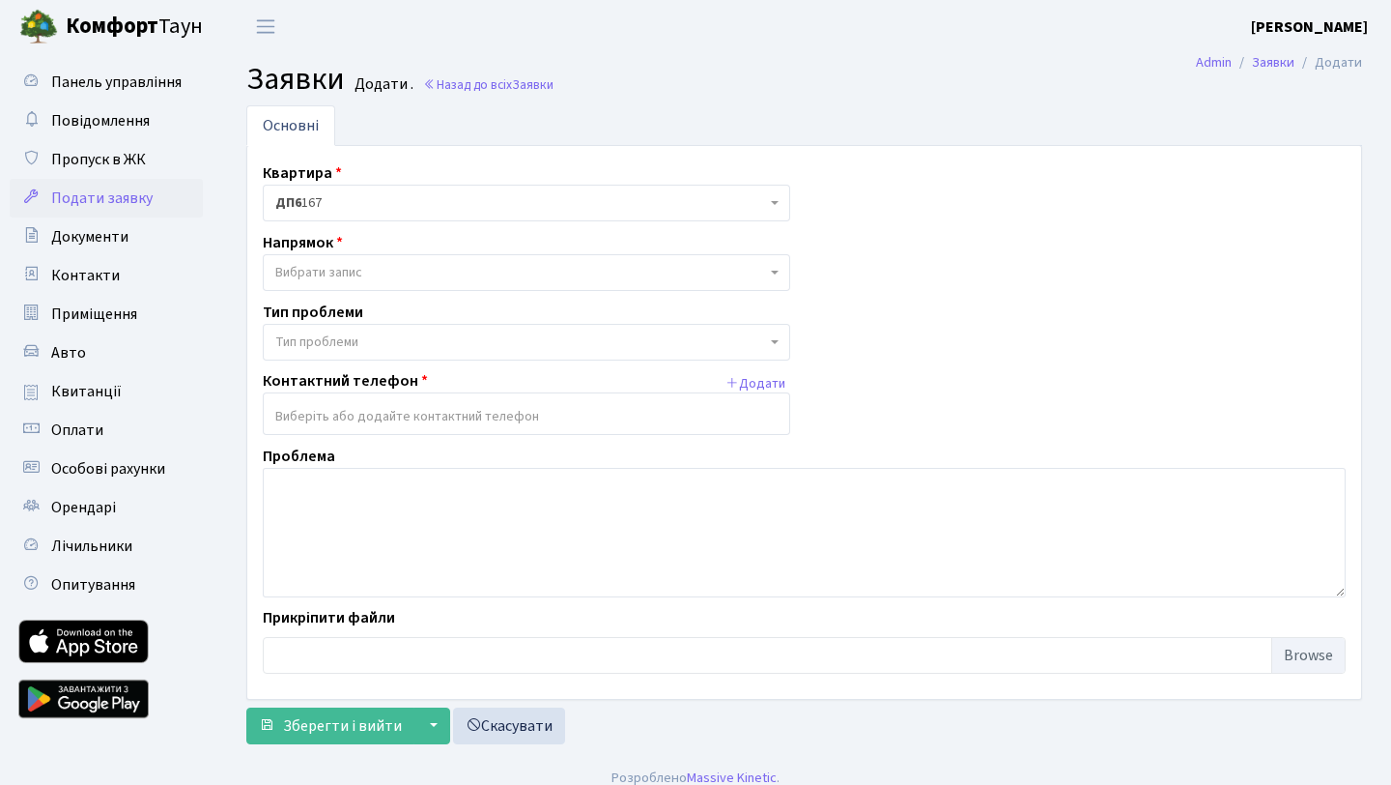
click at [770, 277] on span "Вибрати запис" at bounding box center [527, 272] width 528 height 37
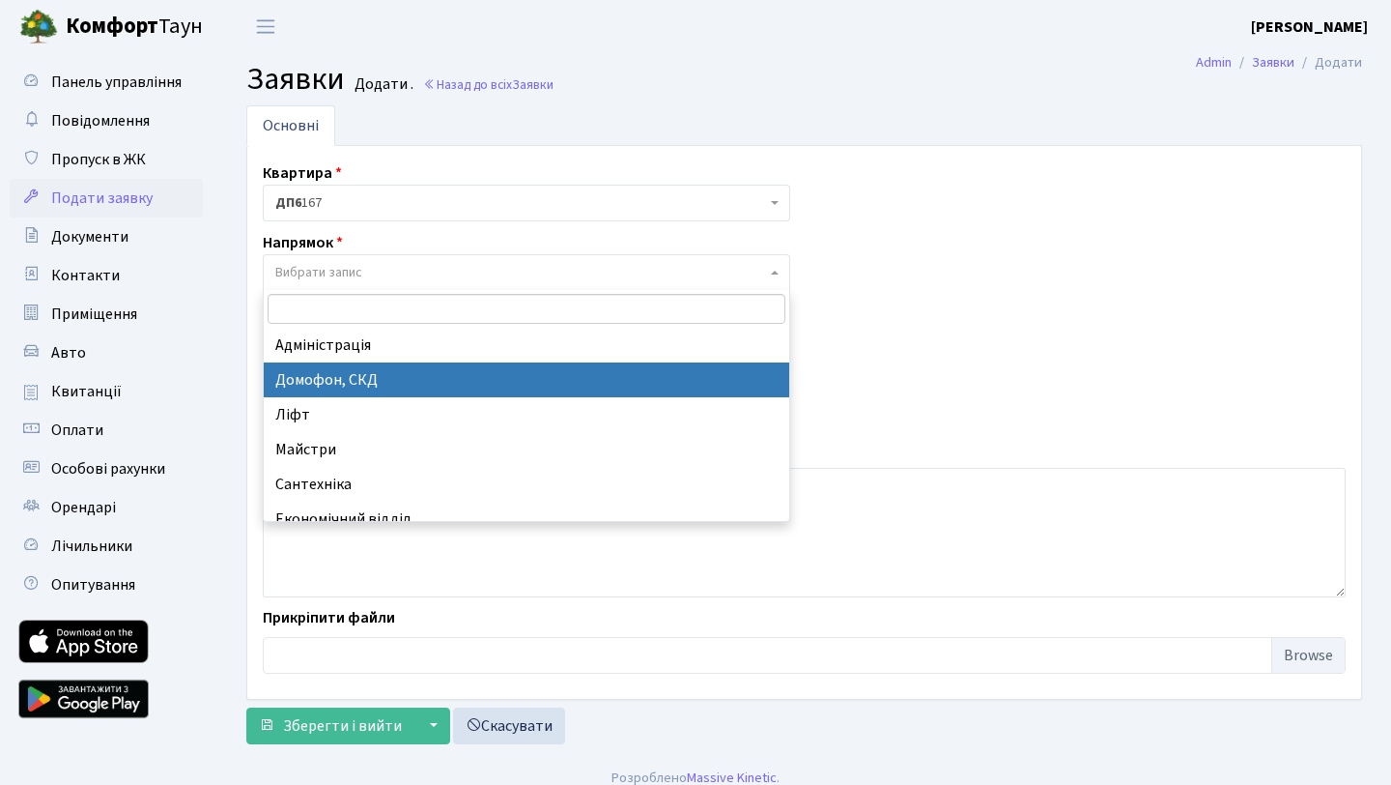
select select "4"
select select
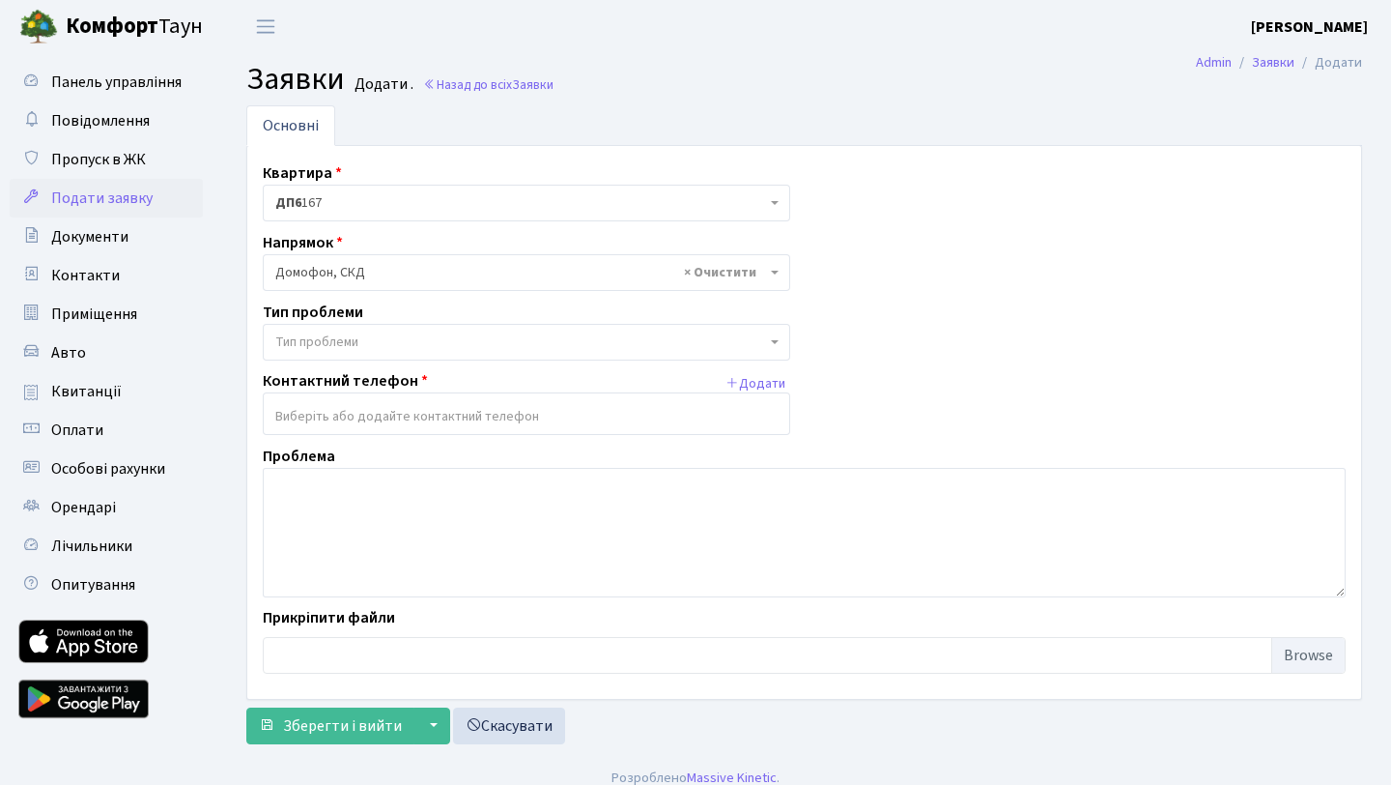
click at [515, 346] on span "Тип проблеми" at bounding box center [520, 341] width 491 height 19
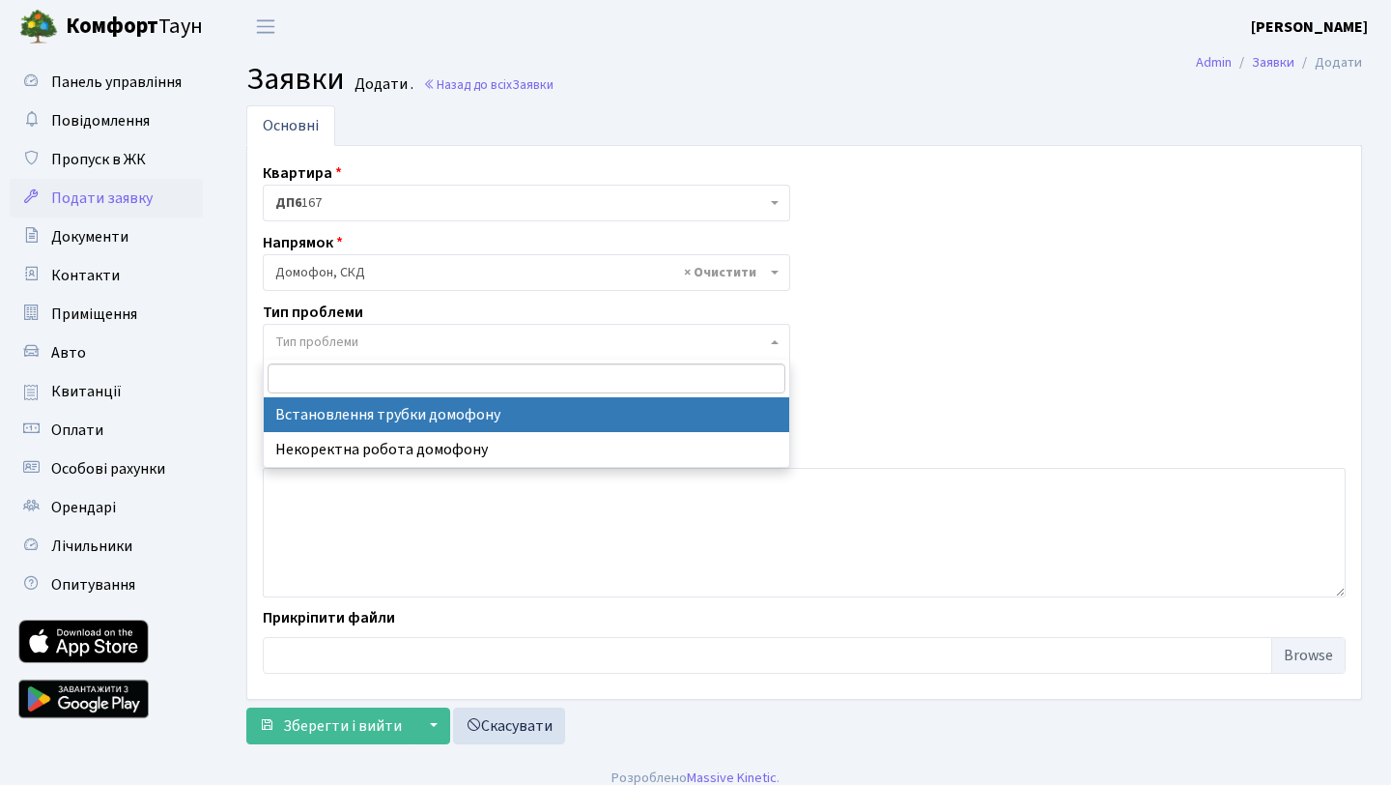
click at [967, 371] on div "Квартира <b>ДП6</b>&nbsp;&nbsp;&nbsp;167 ДП6 167 Напрямок - Адміністрація Домоф…" at bounding box center [804, 422] width 1112 height 522
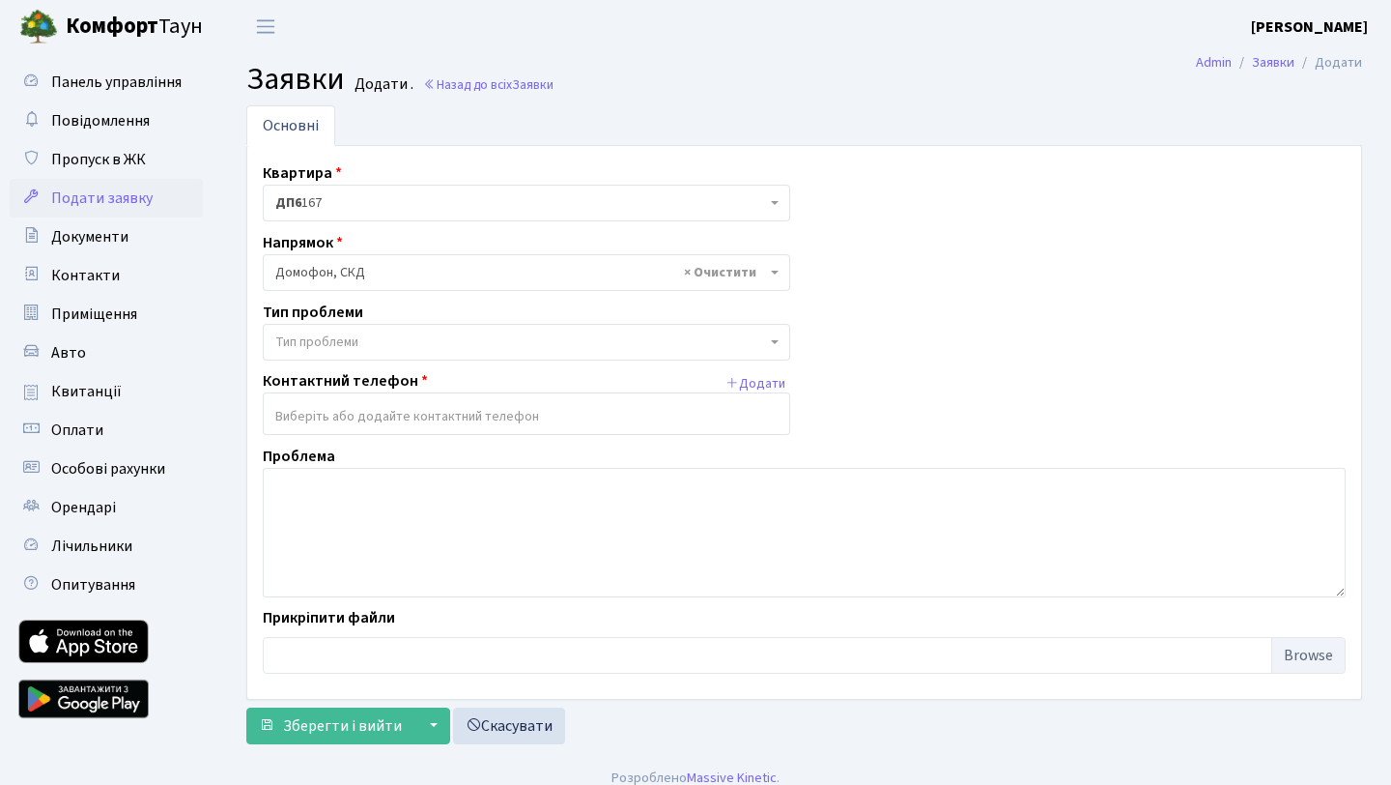
click at [729, 346] on span "Тип проблеми" at bounding box center [520, 341] width 491 height 19
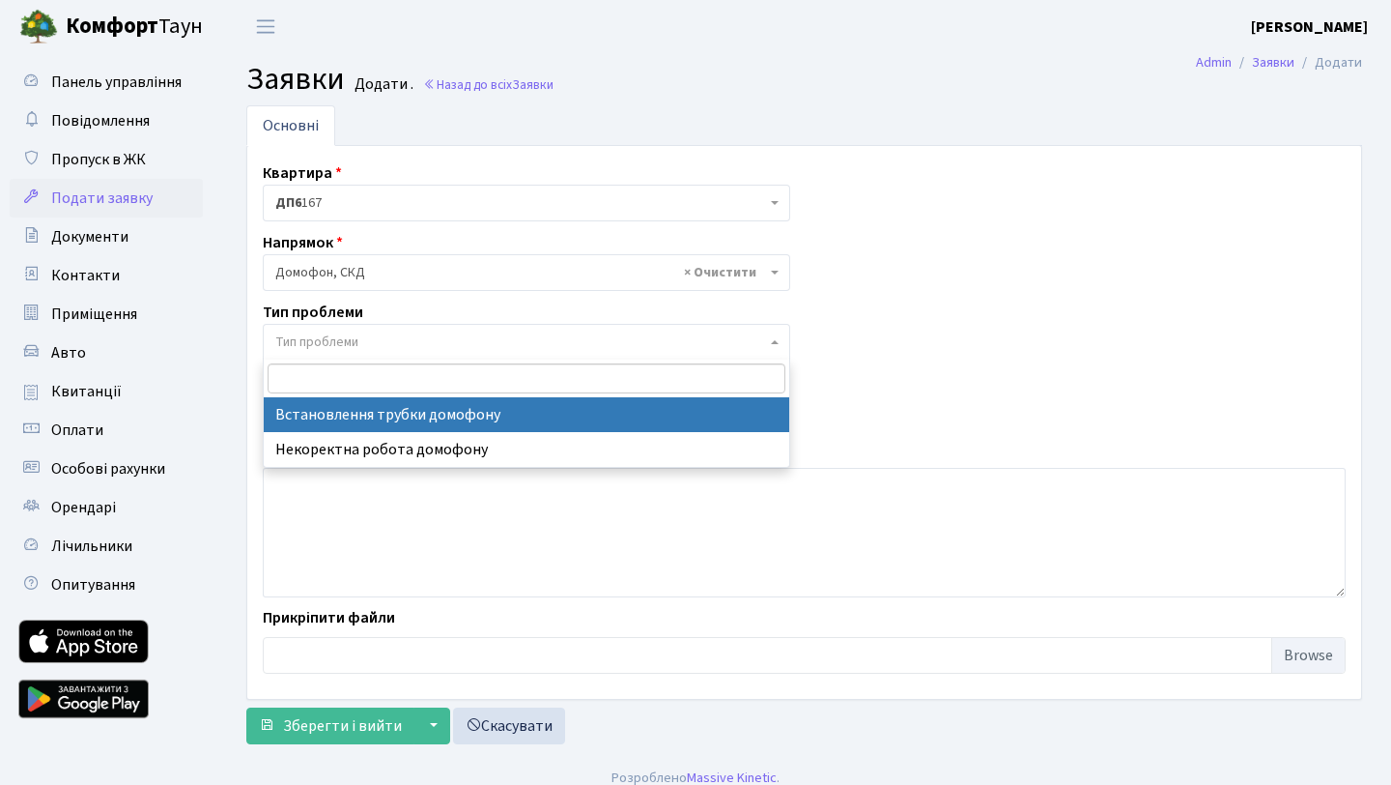
click at [886, 351] on div "Квартира <b>ДП6</b>&nbsp;&nbsp;&nbsp;167 ДП6 167 Напрямок - Адміністрація Домоф…" at bounding box center [804, 422] width 1112 height 522
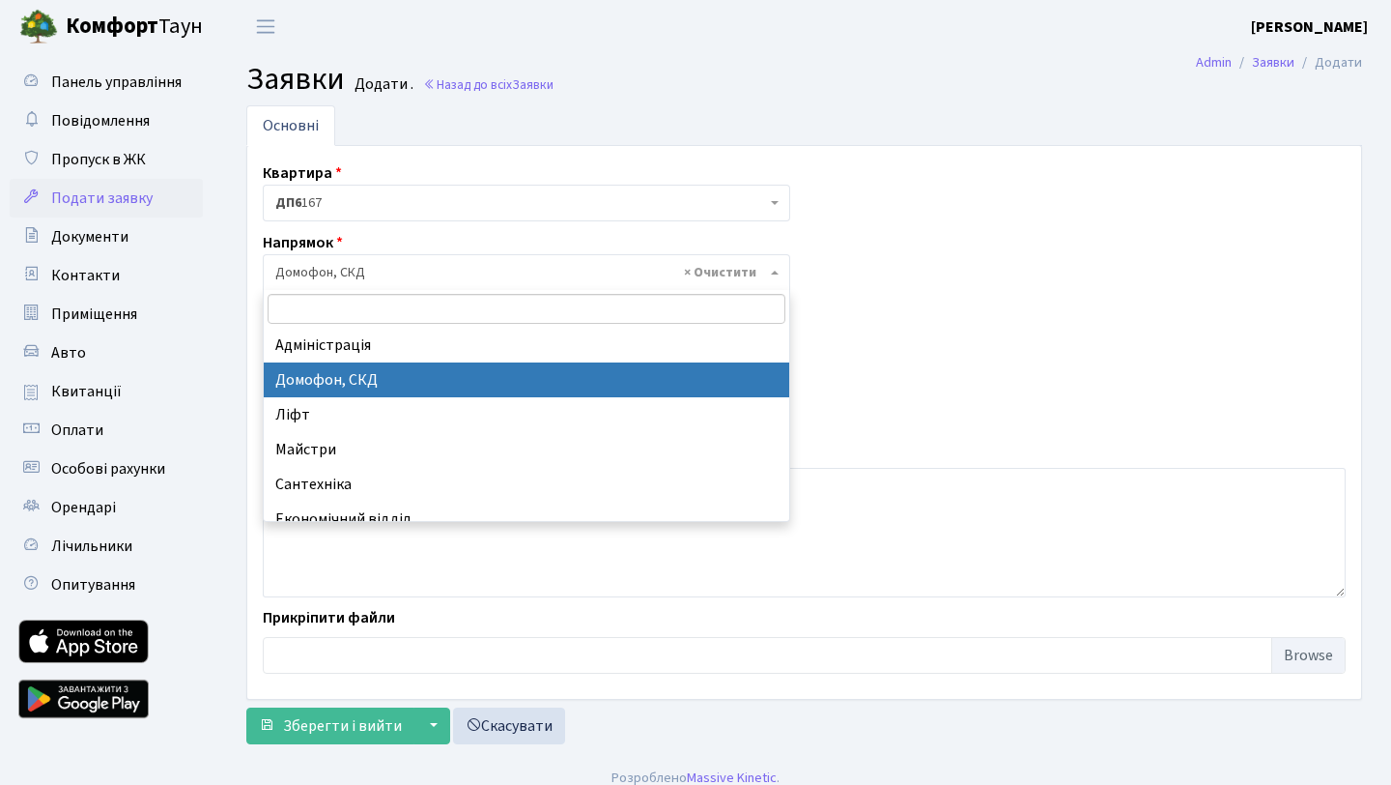
click at [761, 280] on span "× Домофон, СКД" at bounding box center [520, 272] width 491 height 19
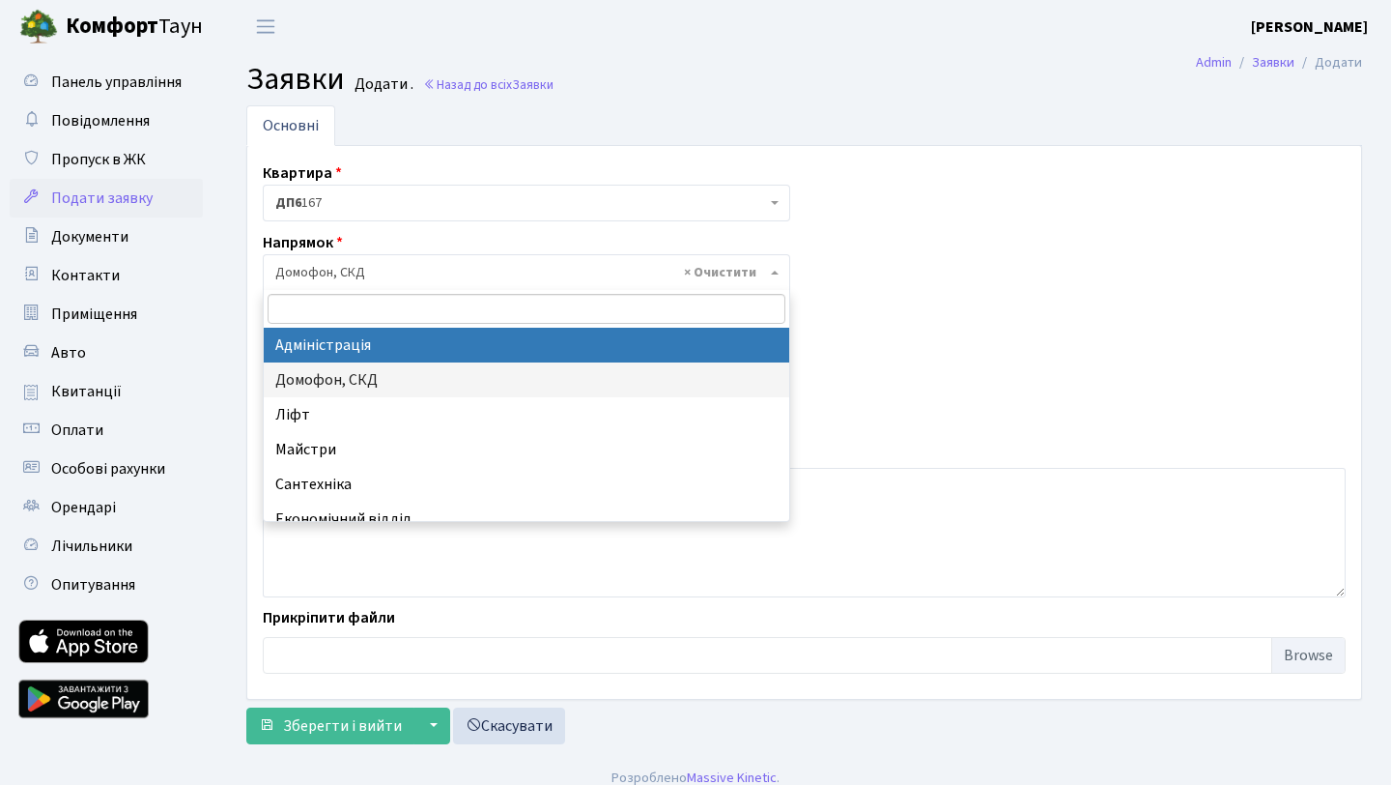
select select "5"
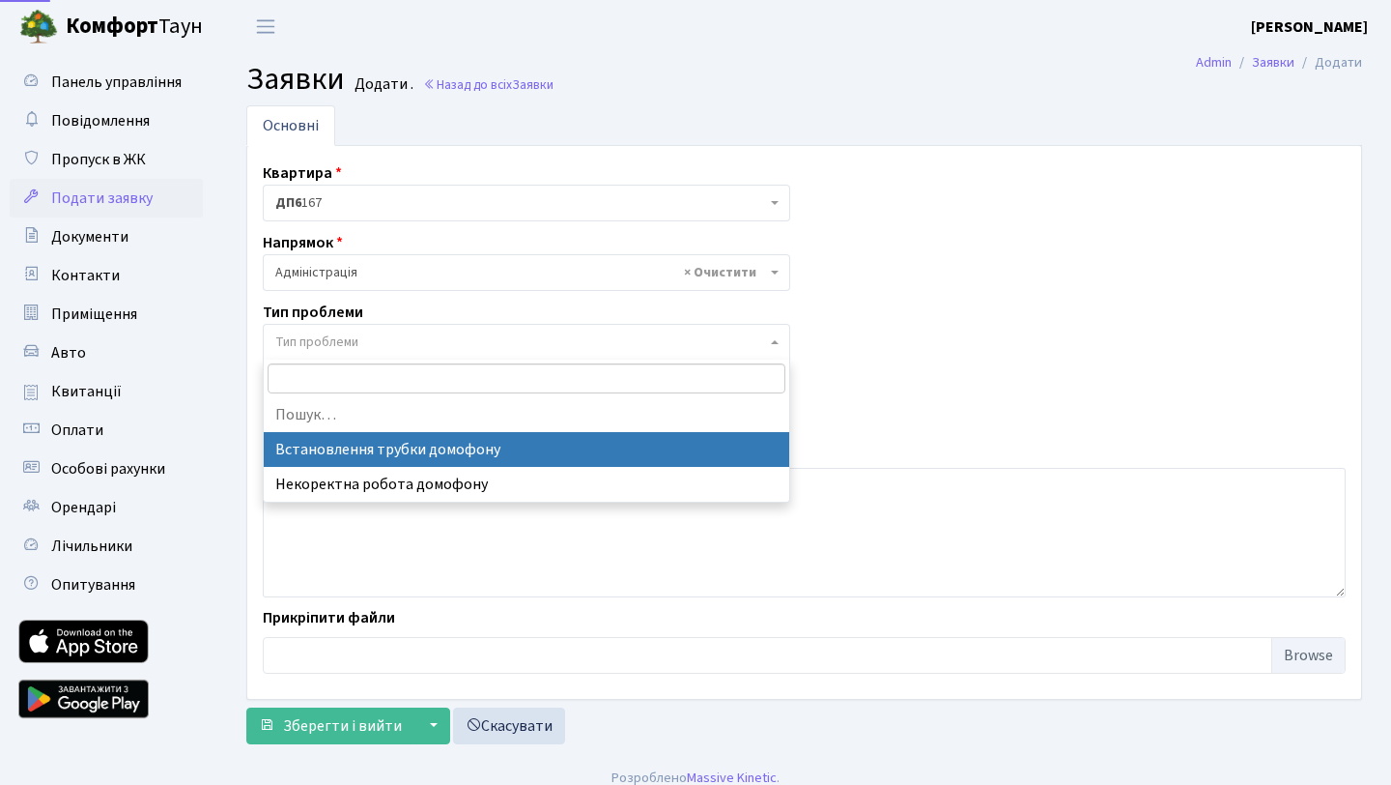
click at [739, 355] on span "Тип проблеми" at bounding box center [527, 342] width 528 height 37
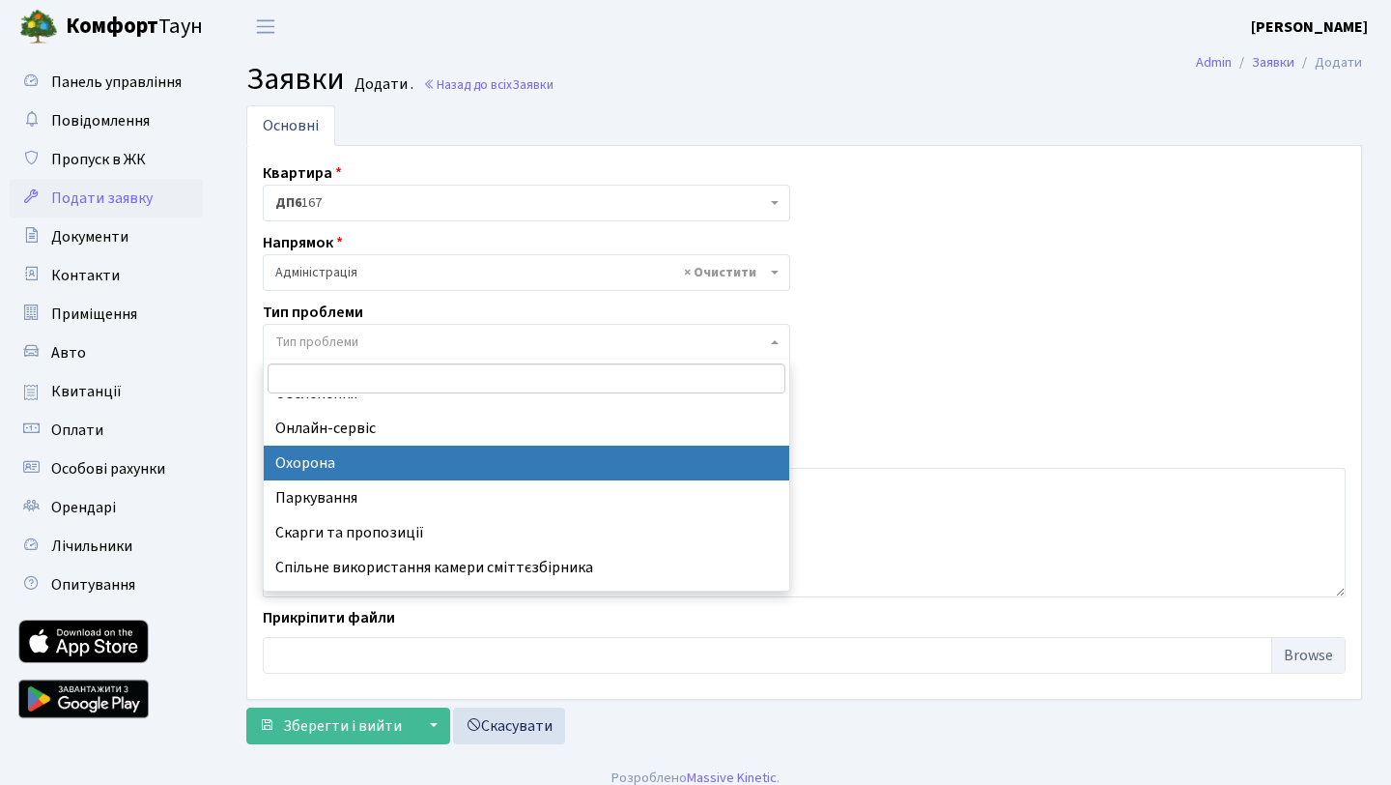
scroll to position [189, 0]
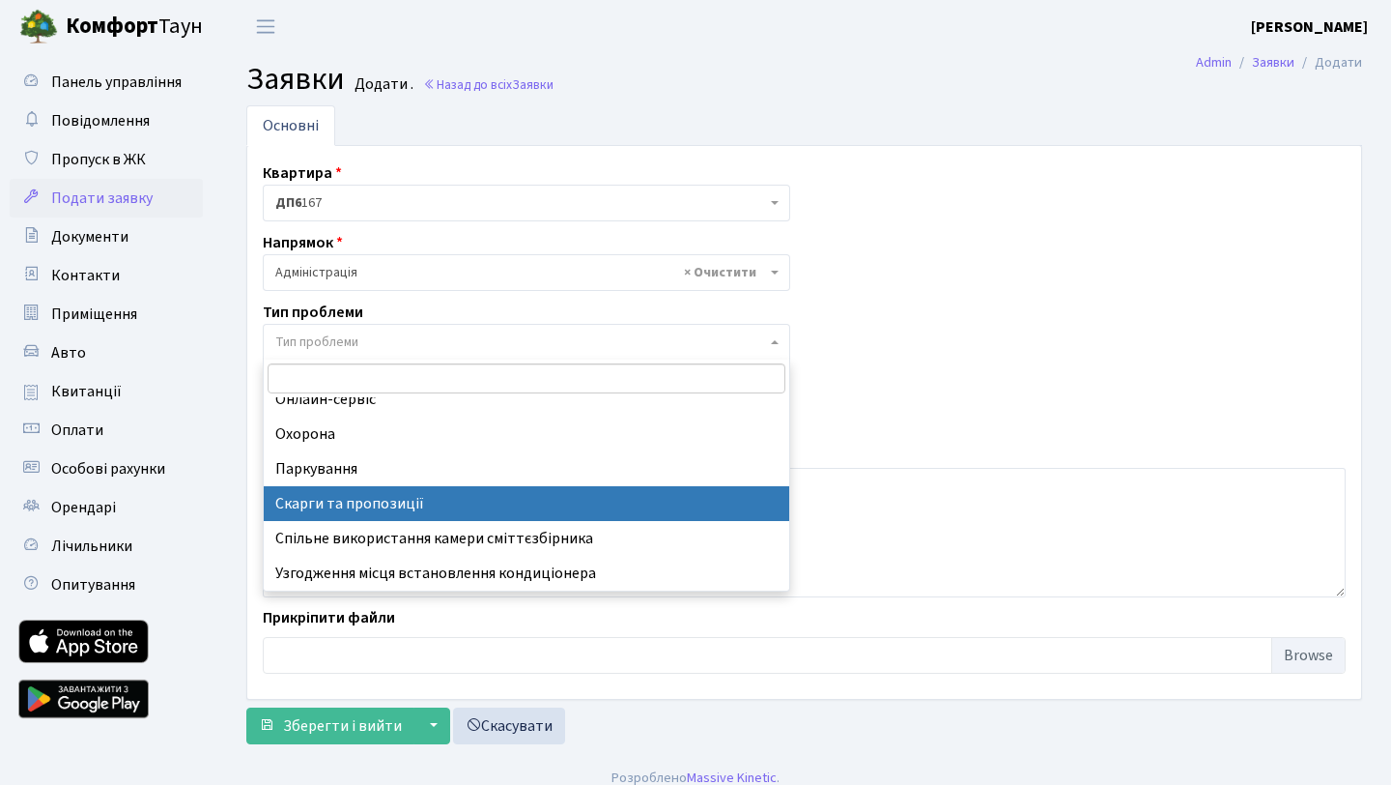
select select "55"
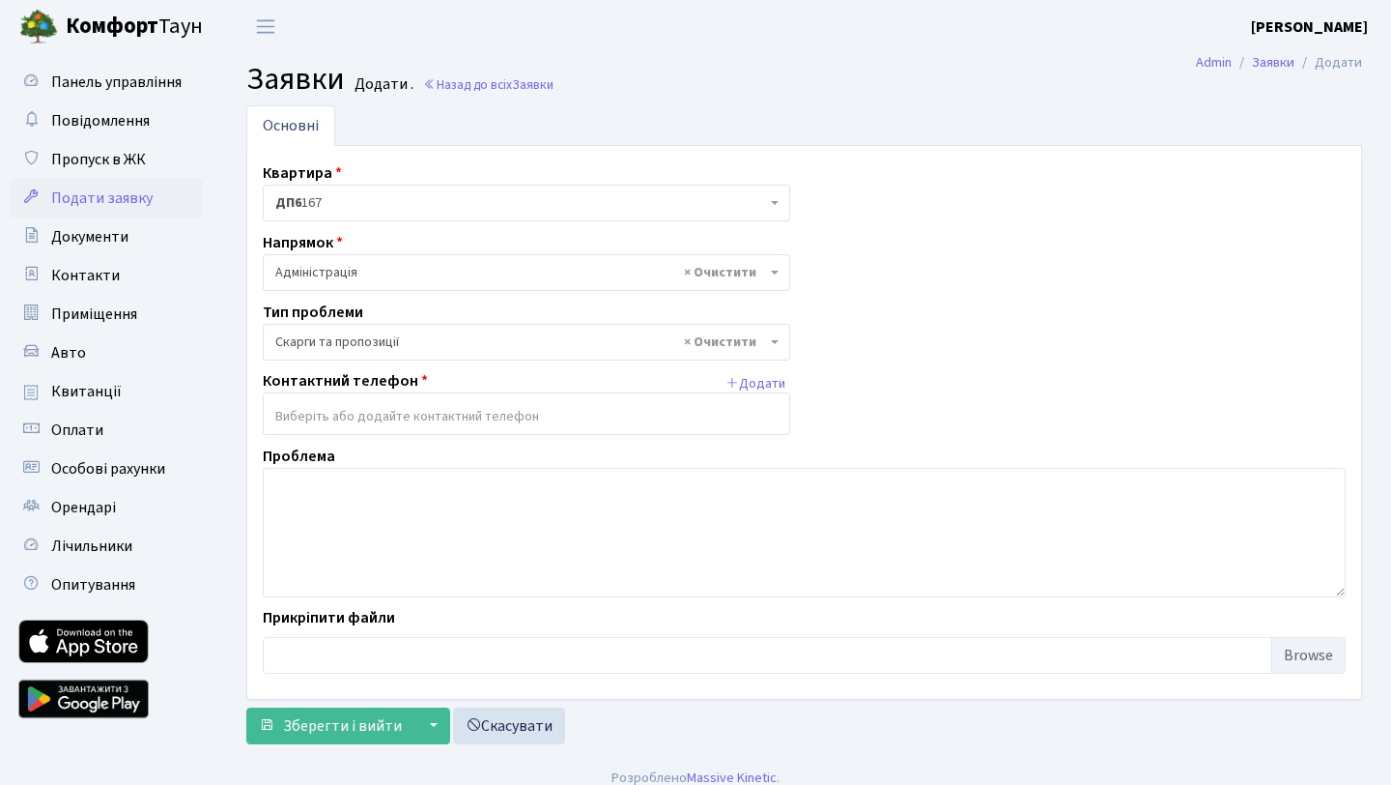
click at [574, 417] on input "search" at bounding box center [527, 416] width 526 height 35
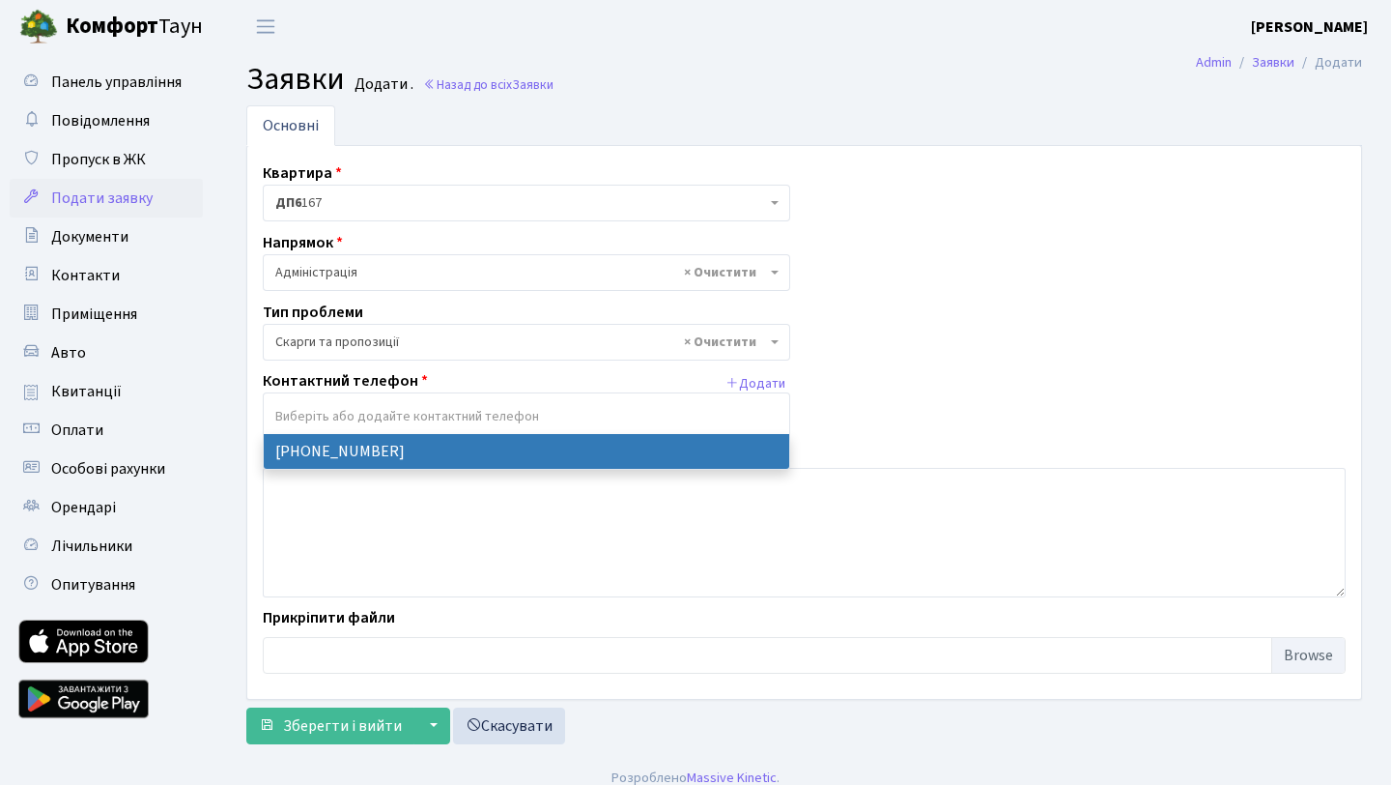
select select "132083"
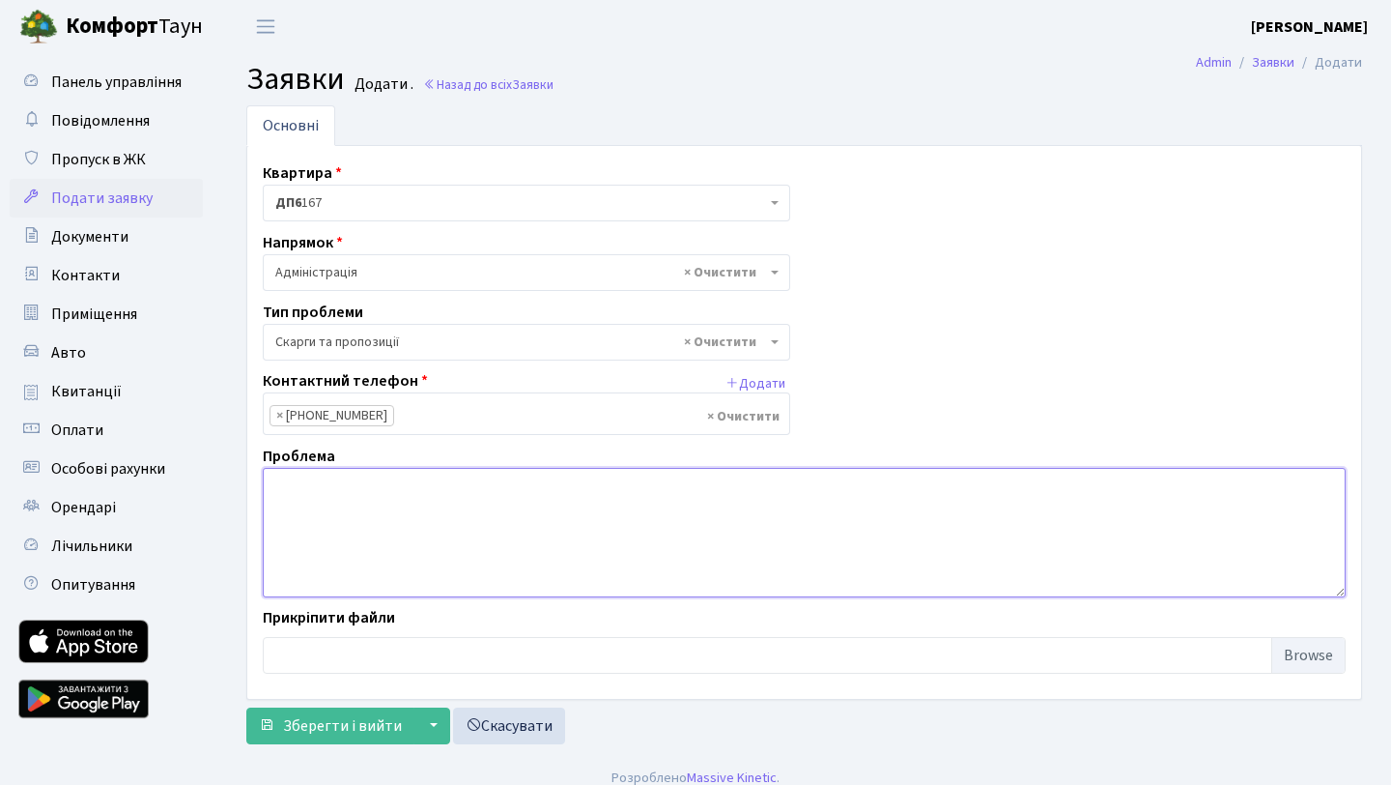
click at [449, 489] on textarea at bounding box center [804, 532] width 1083 height 129
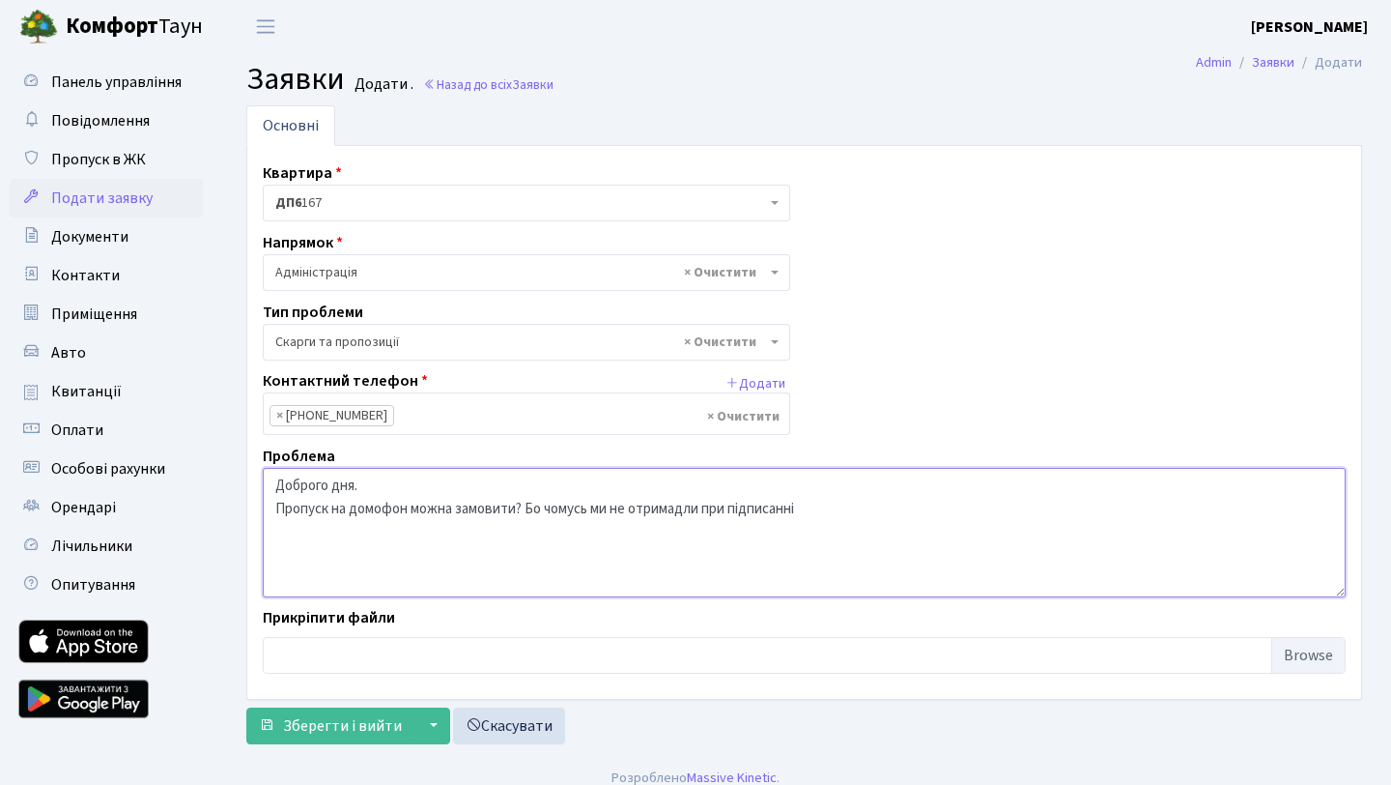
click at [688, 507] on textarea "Доброго дня. Пропуск на домофон можна замовити? Бо чомусь ми не отримадли при п…" at bounding box center [804, 532] width 1083 height 129
click at [825, 512] on textarea "Доброго дня. Пропуск на домофон можна замовити? Бо чомусь ми не отримали при пі…" at bounding box center [804, 532] width 1083 height 129
type textarea "Доброго дня. Пропуск на домофон можна замовити? Бо чомусь ми не отримали при пі…"
click at [368, 725] on span "Зберегти і вийти" at bounding box center [342, 725] width 119 height 21
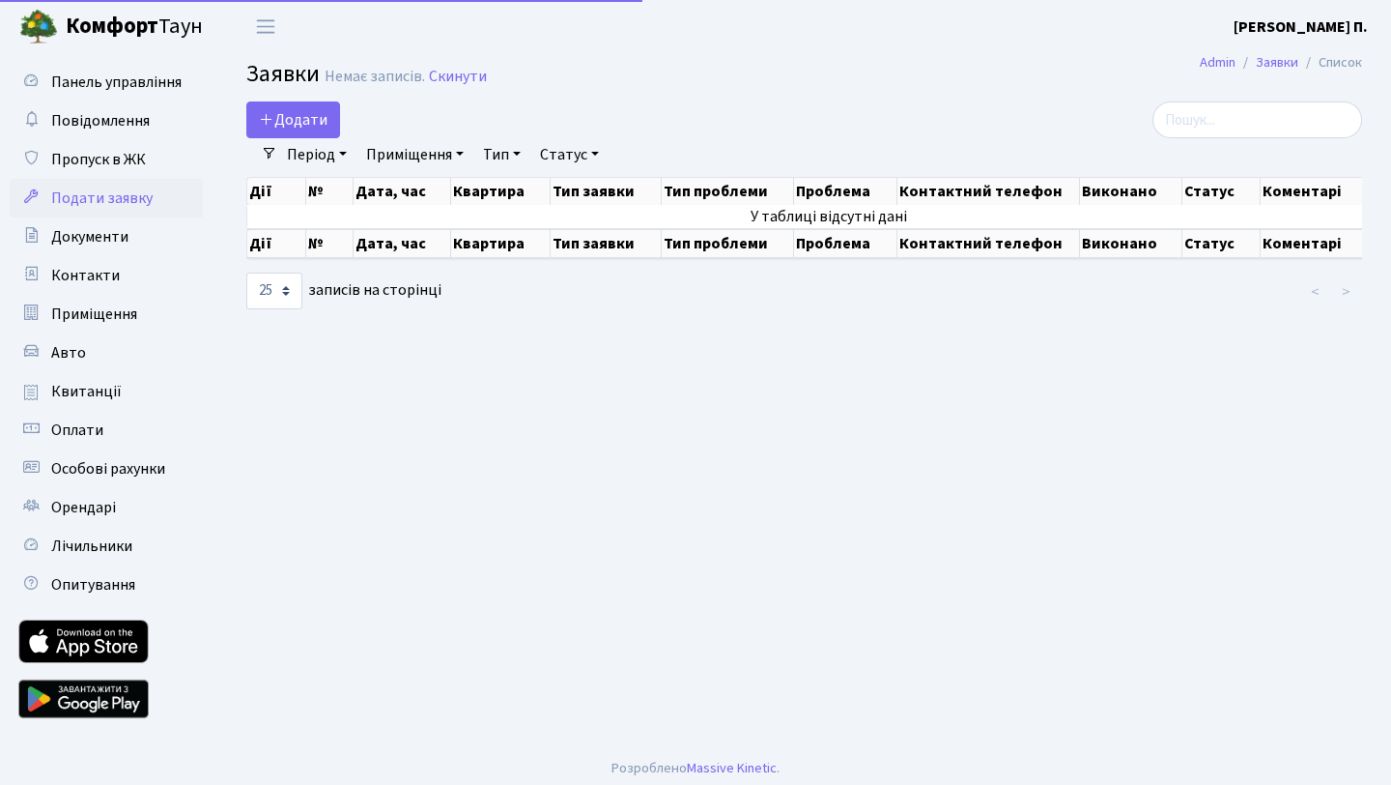
select select "25"
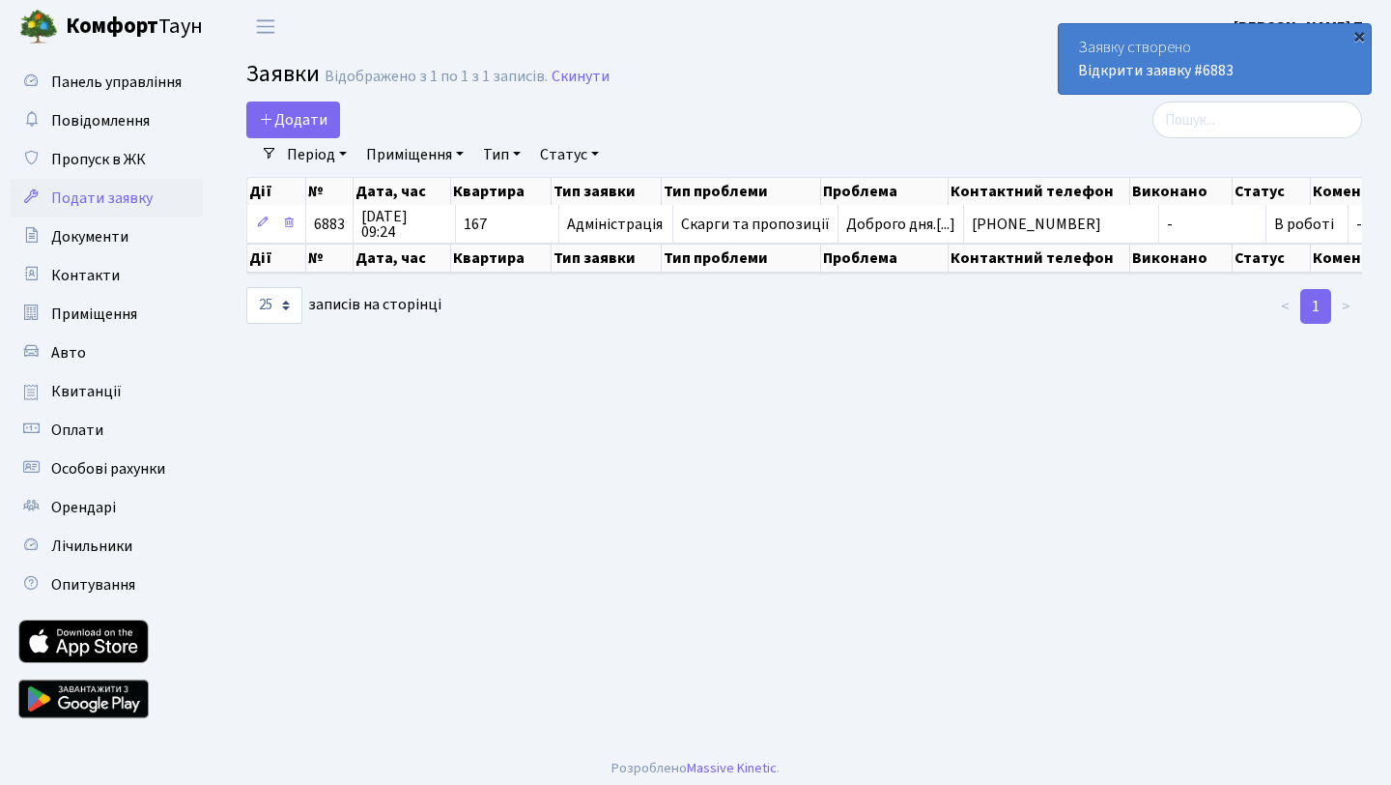
click at [1358, 32] on div "×" at bounding box center [1359, 35] width 19 height 19
